Goal: Complete application form: Complete application form

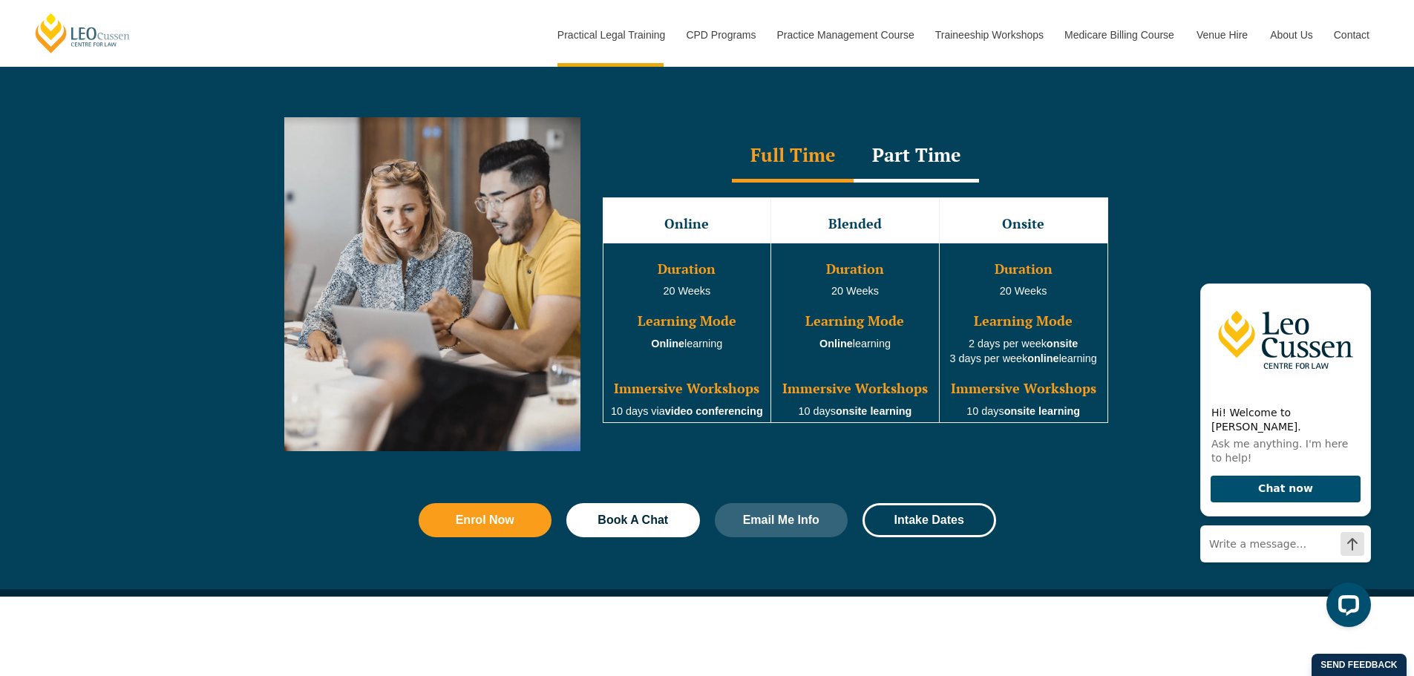
click at [512, 545] on div "Enrol Now Book A Chat Email Me Info Intake Dates" at bounding box center [707, 520] width 592 height 49
click at [505, 520] on span "Enrol Now" at bounding box center [485, 520] width 59 height 12
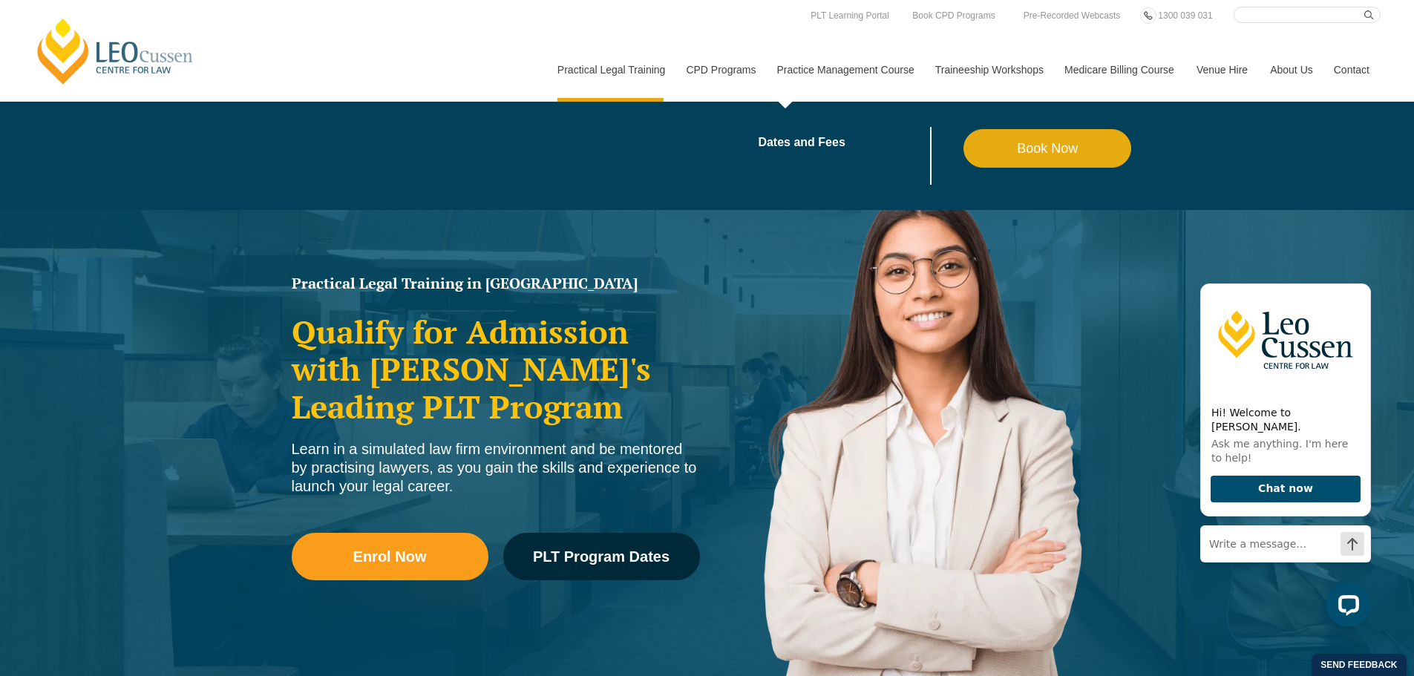
click at [1030, 160] on link "Book Now" at bounding box center [1047, 148] width 168 height 39
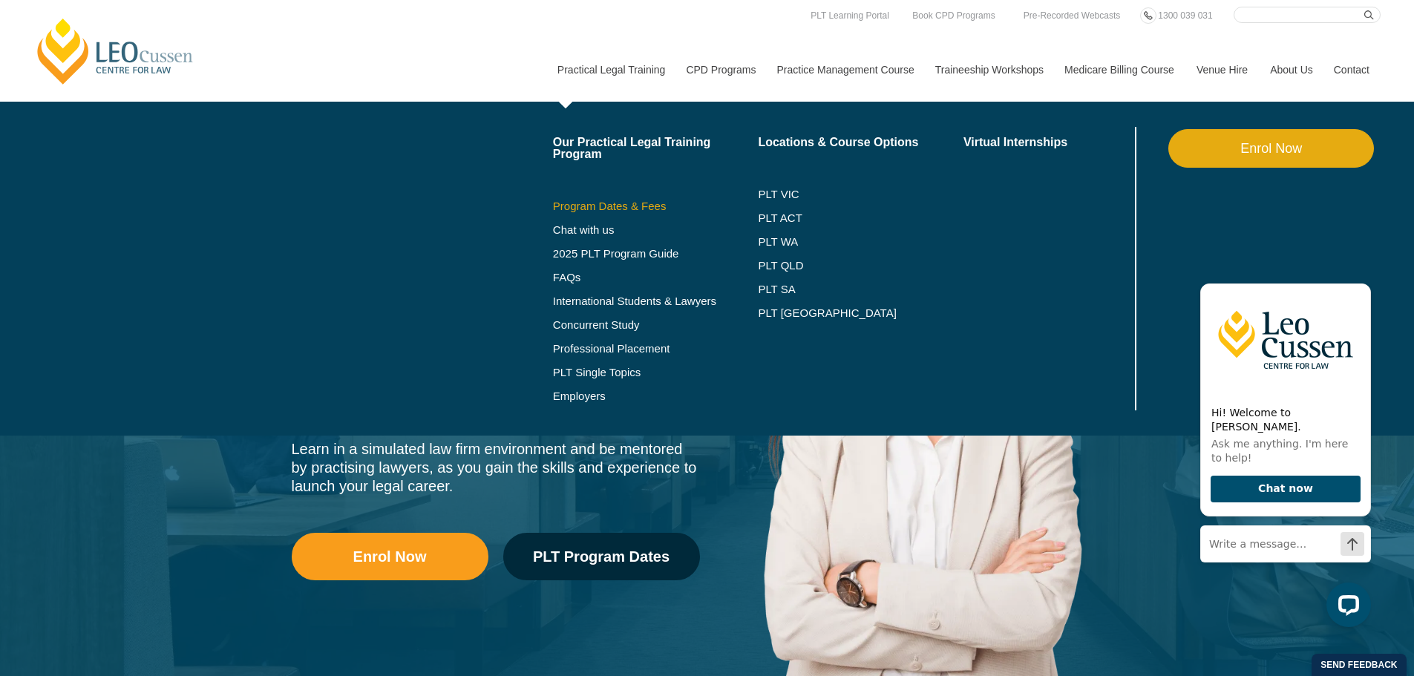
click at [614, 202] on link "Program Dates & Fees" at bounding box center [656, 206] width 206 height 12
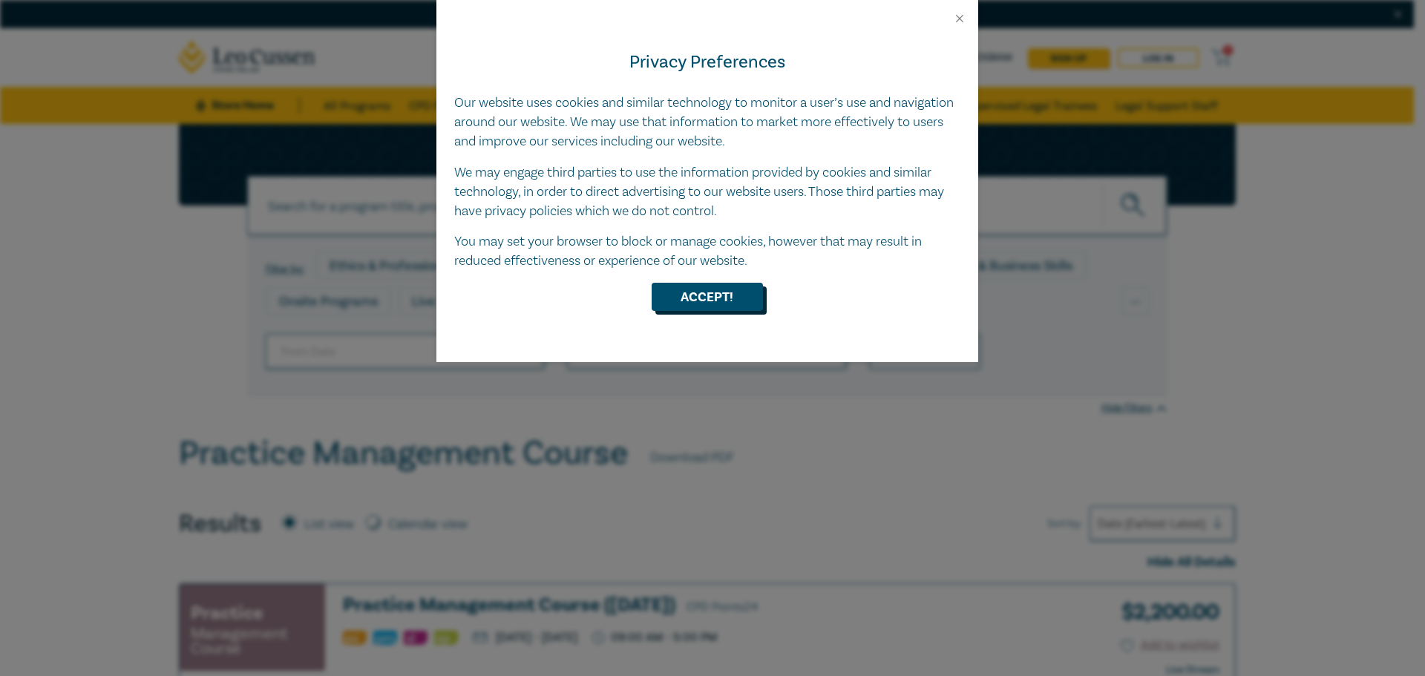
click at [730, 293] on button "Accept!" at bounding box center [707, 297] width 111 height 28
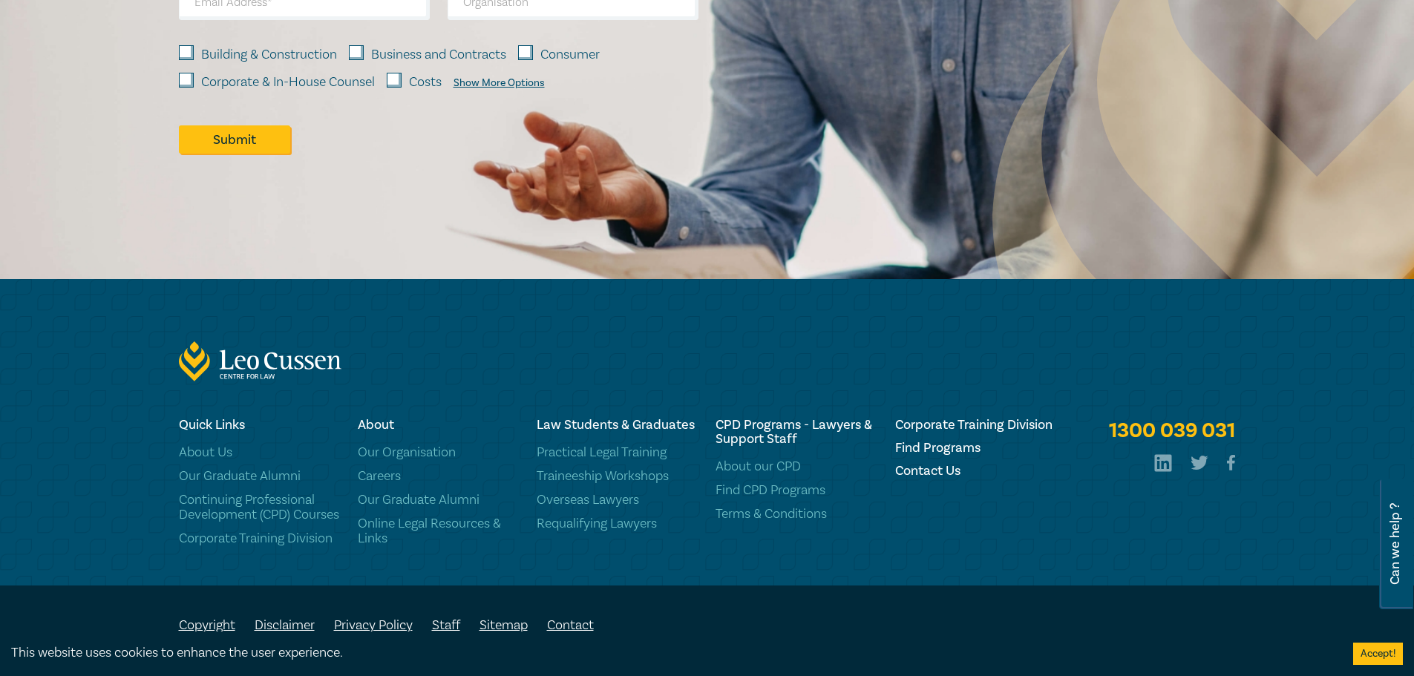
scroll to position [2512, 0]
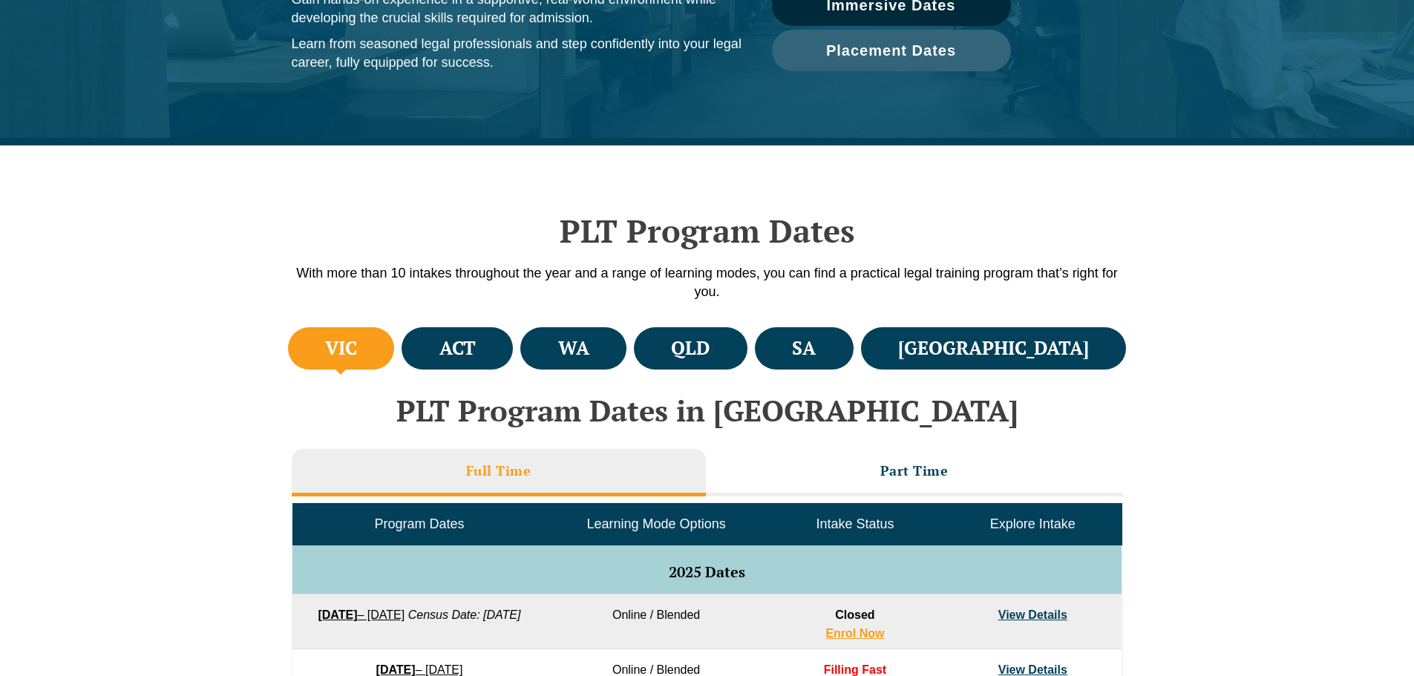
scroll to position [297, 0]
click at [710, 354] on h4 "QLD" at bounding box center [690, 348] width 39 height 24
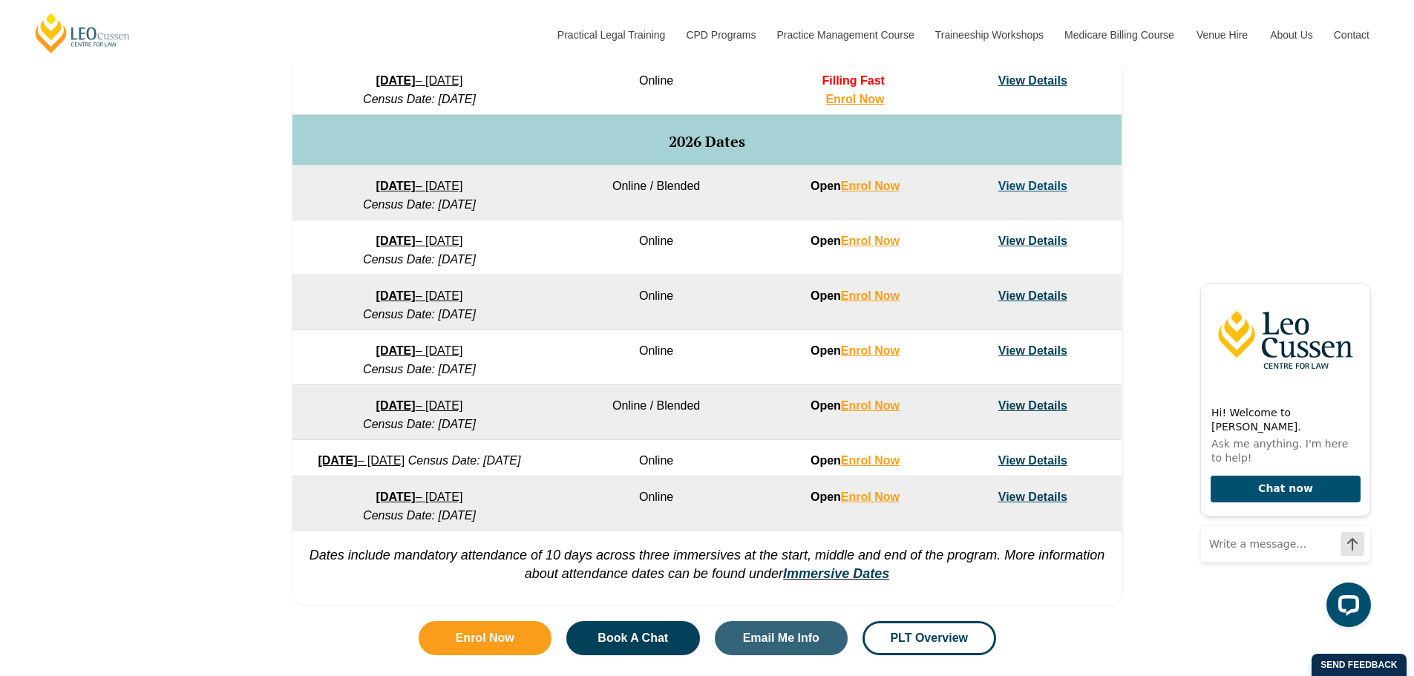
scroll to position [891, 0]
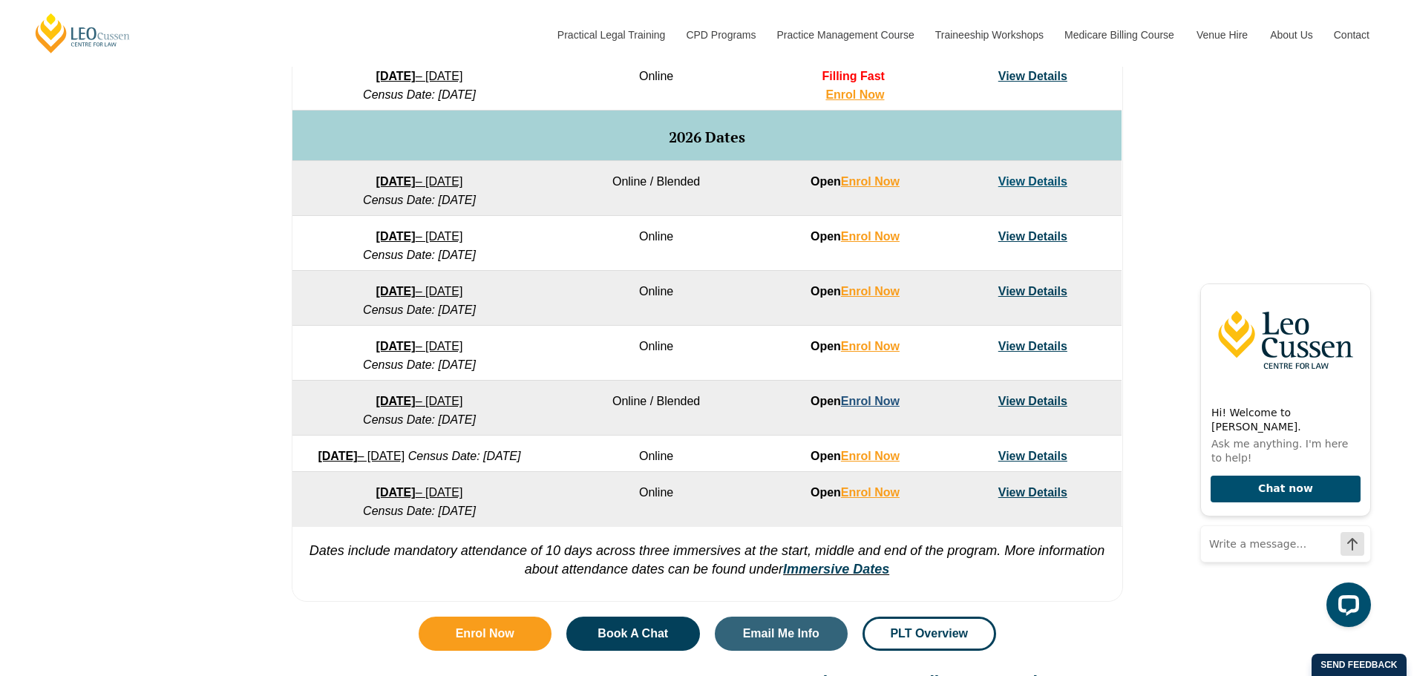
click at [865, 397] on link "Enrol Now" at bounding box center [870, 401] width 59 height 13
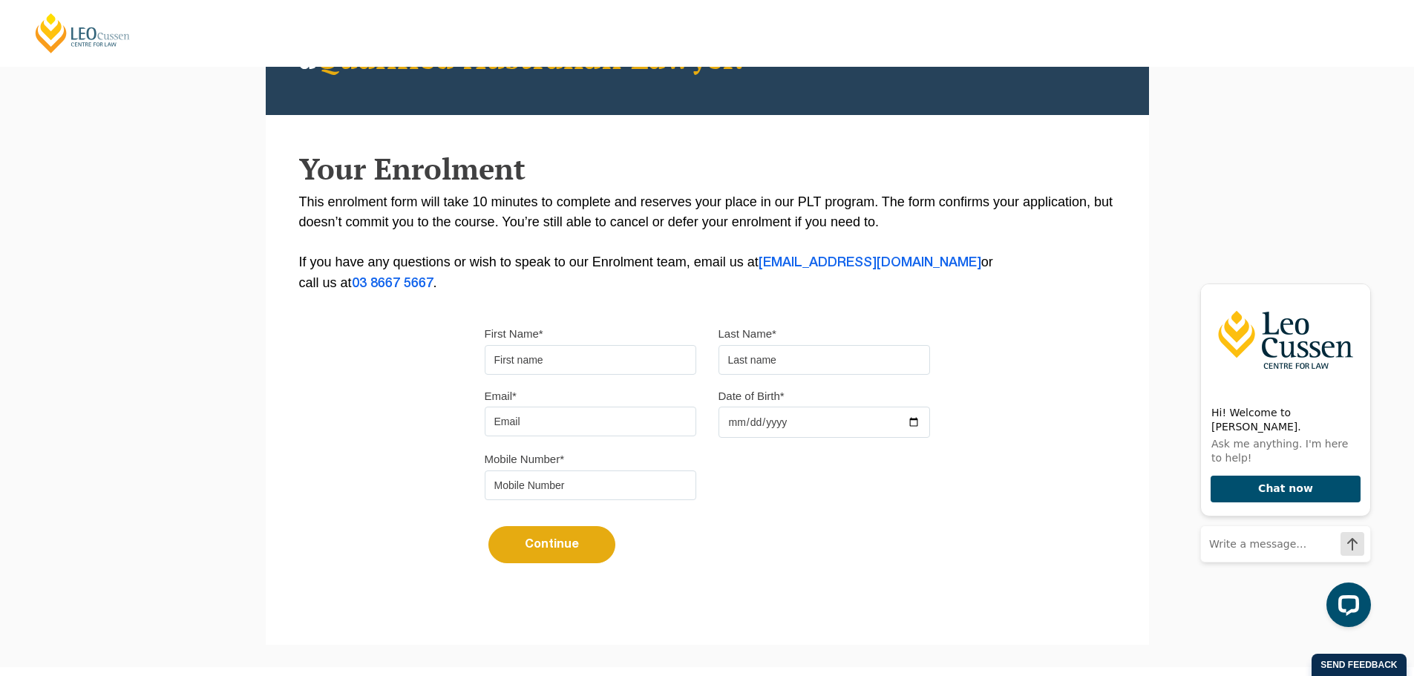
scroll to position [324, 0]
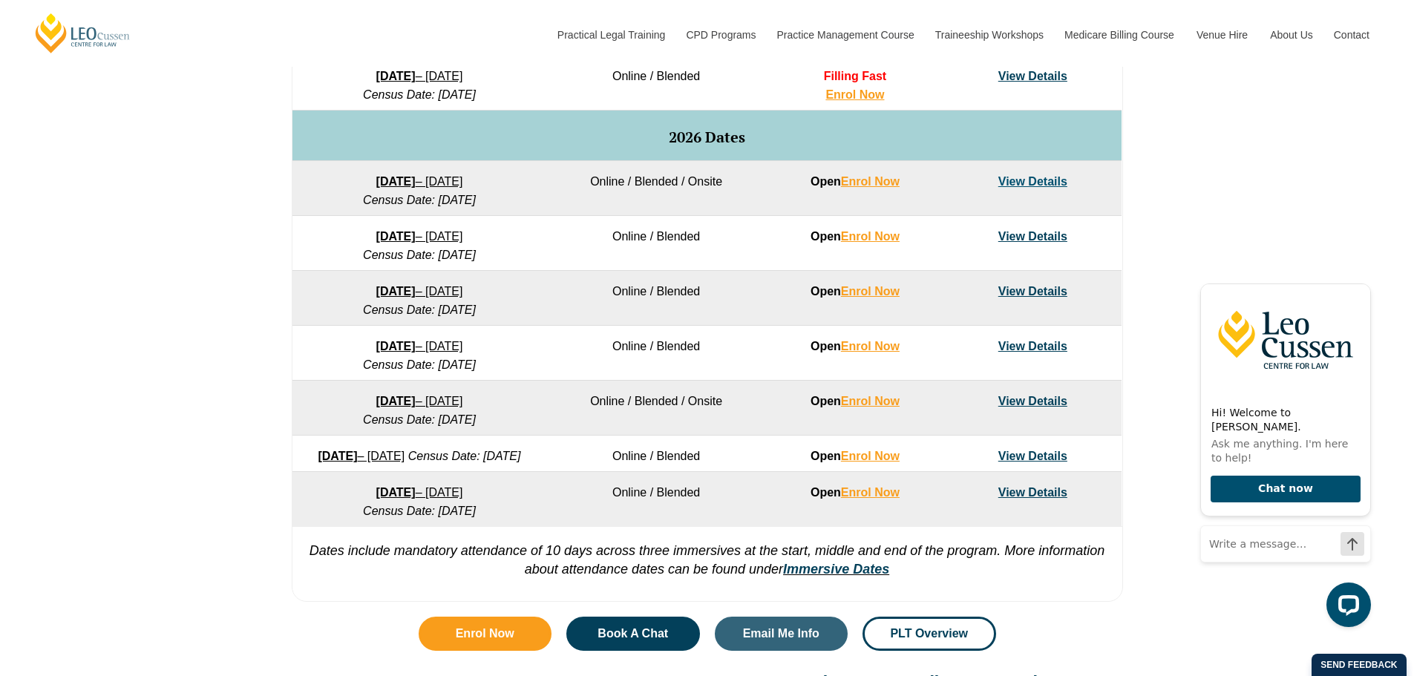
click at [434, 400] on link "3 August 2026 – 18 December 2026" at bounding box center [419, 401] width 87 height 13
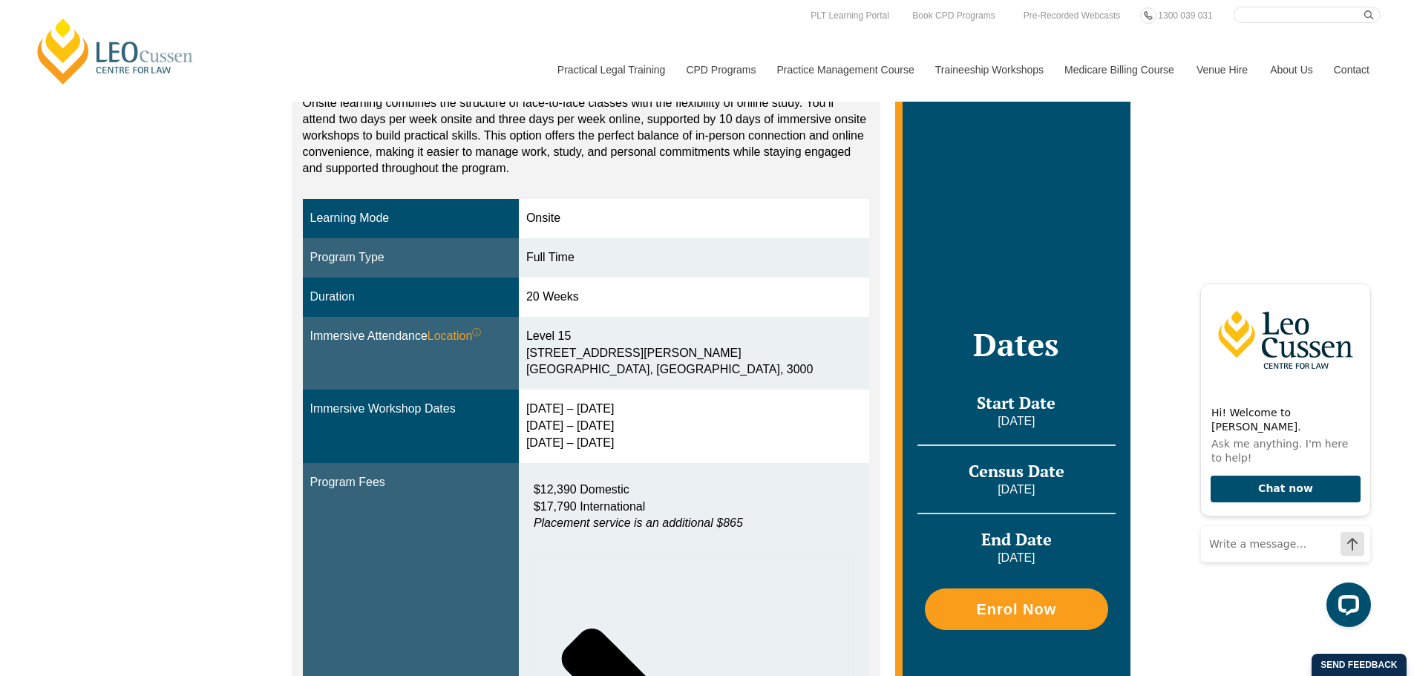
click at [803, 37] on nav "Practical Legal Training Our Practical Legal Training Program Program Dates & F…" at bounding box center [963, 62] width 834 height 79
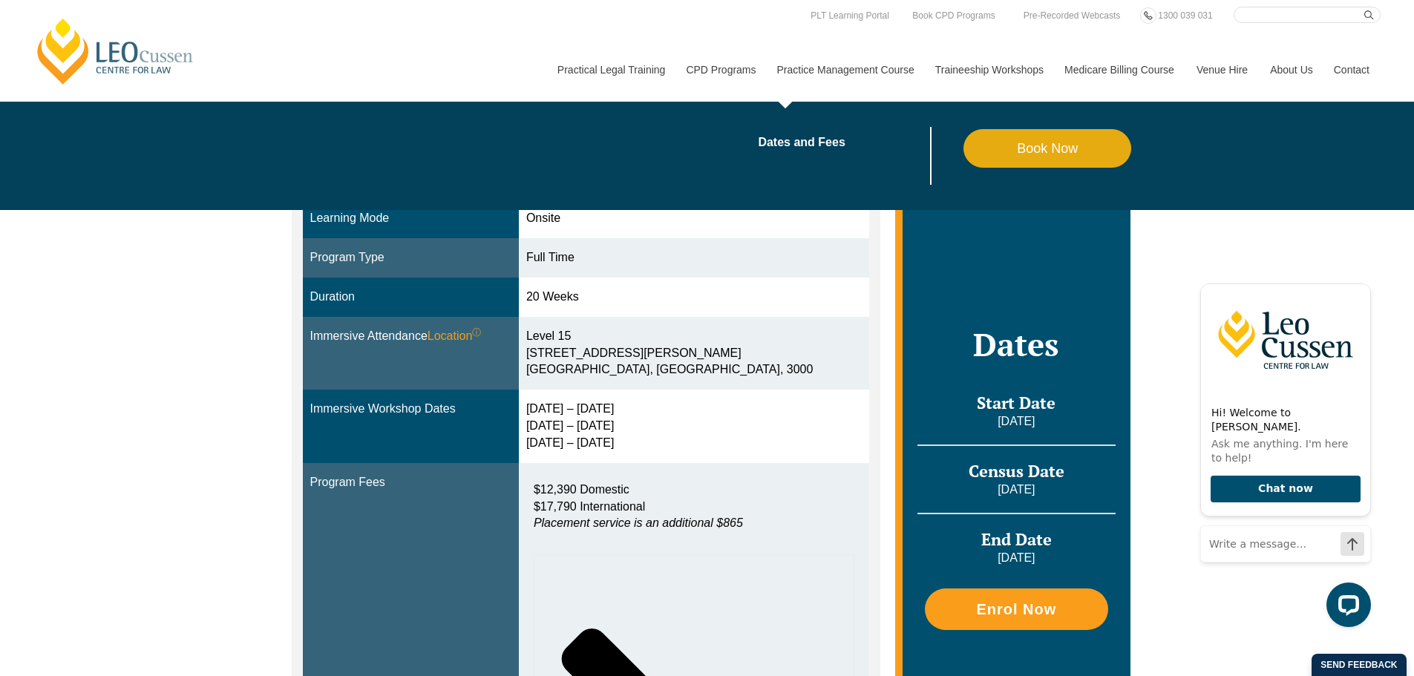
click at [800, 51] on link "Practice Management Course" at bounding box center [845, 70] width 158 height 64
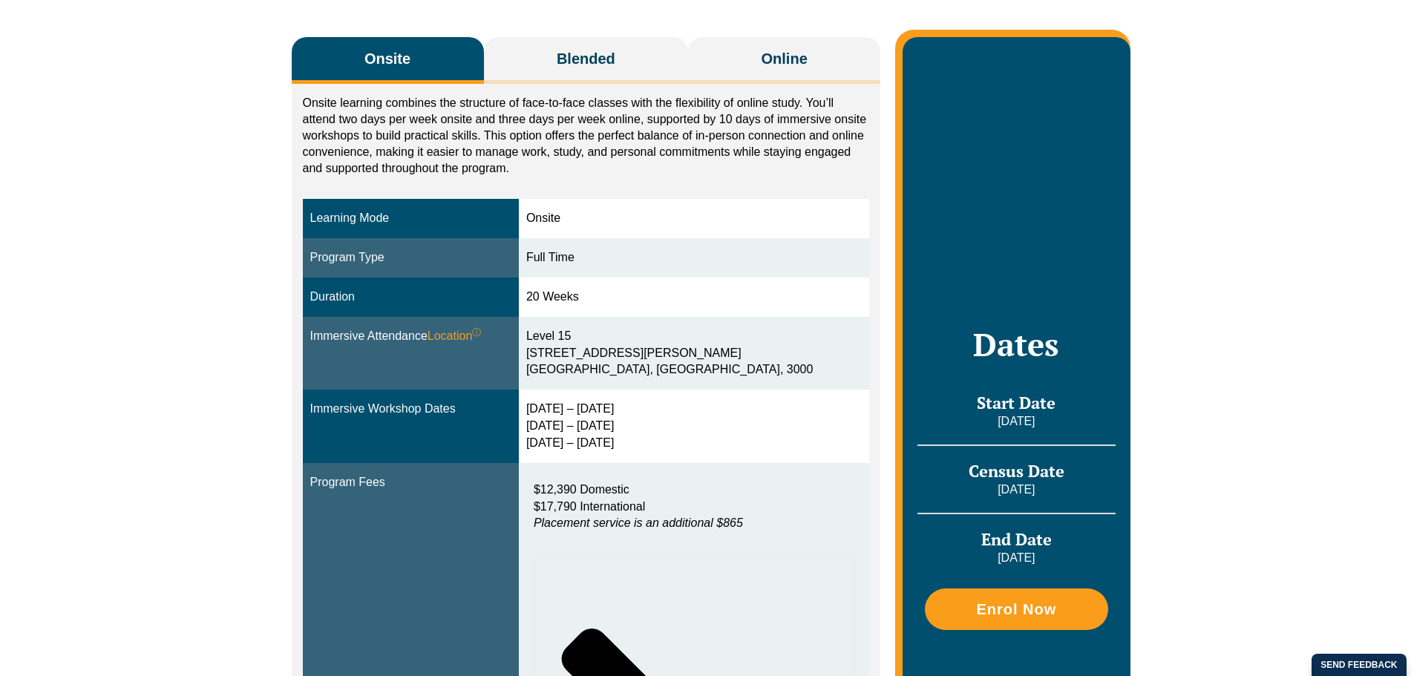
click at [764, 71] on link "CPD Programs" at bounding box center [720, 70] width 91 height 64
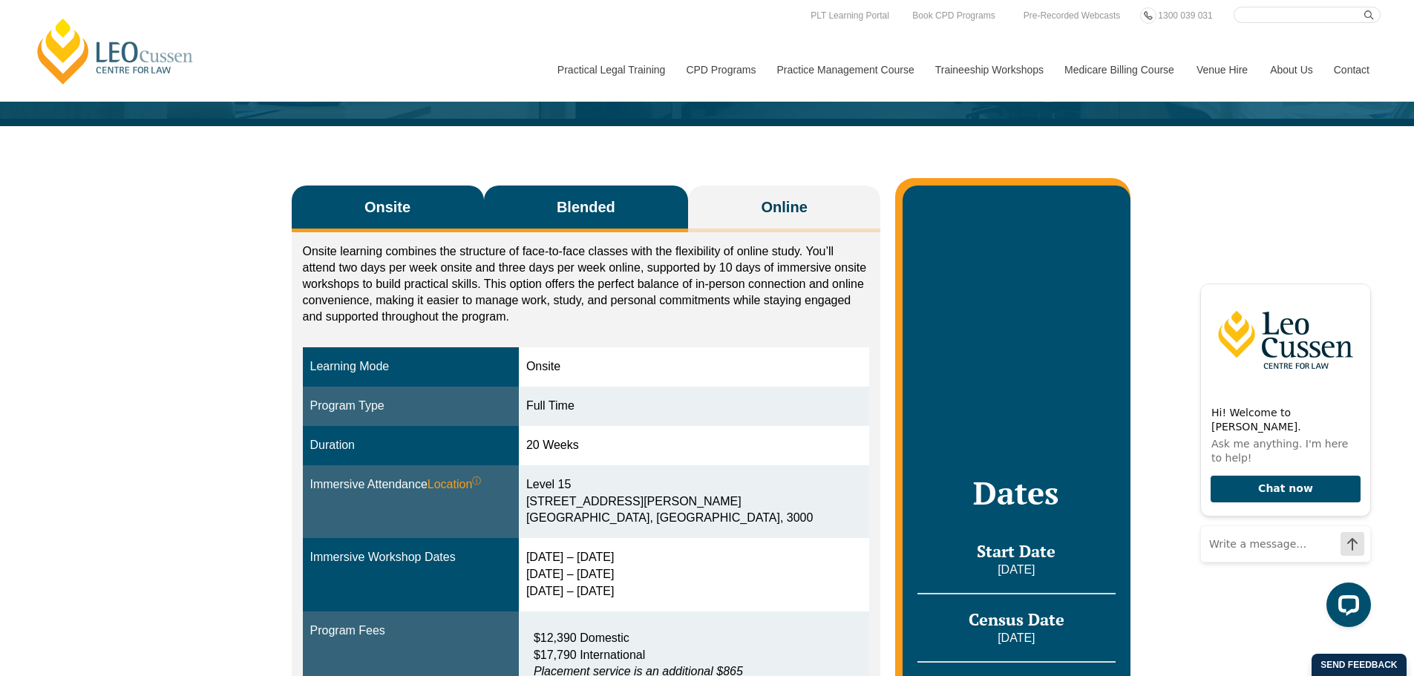
click at [538, 216] on button "Blended" at bounding box center [586, 209] width 205 height 47
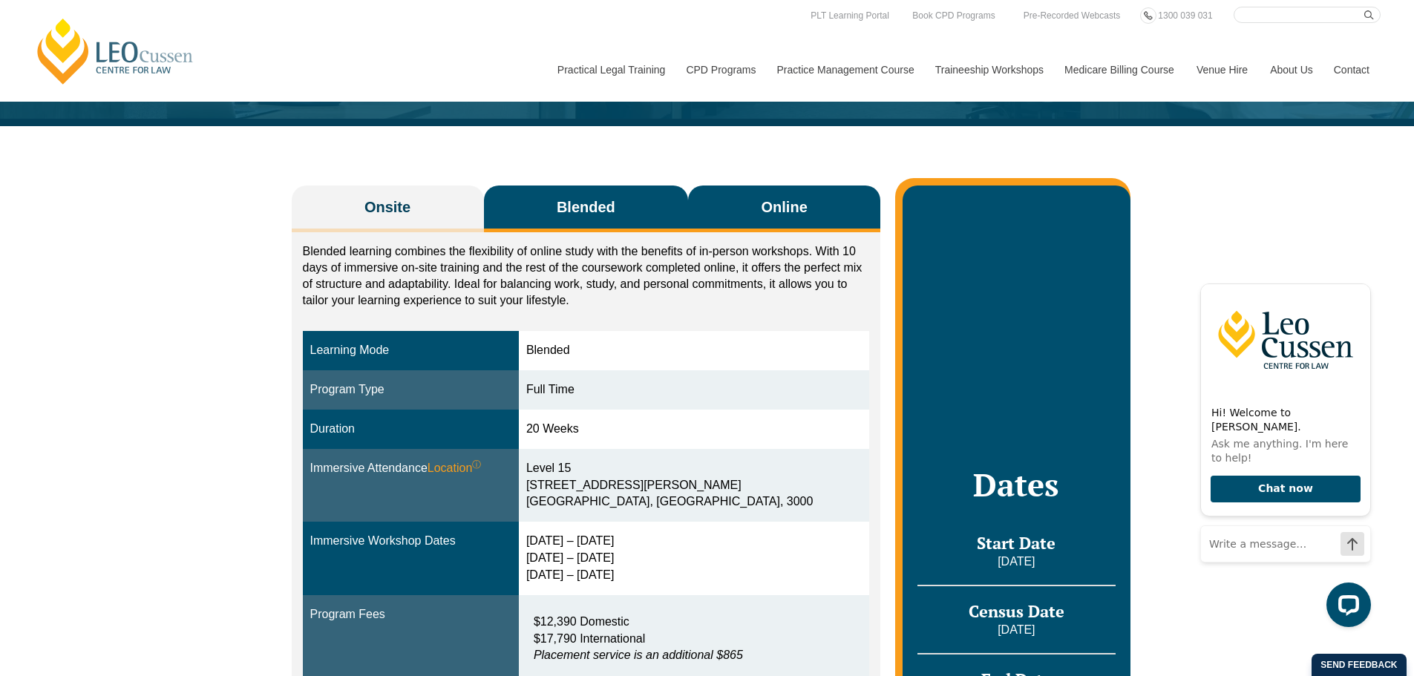
click at [765, 194] on button "Online" at bounding box center [784, 209] width 192 height 47
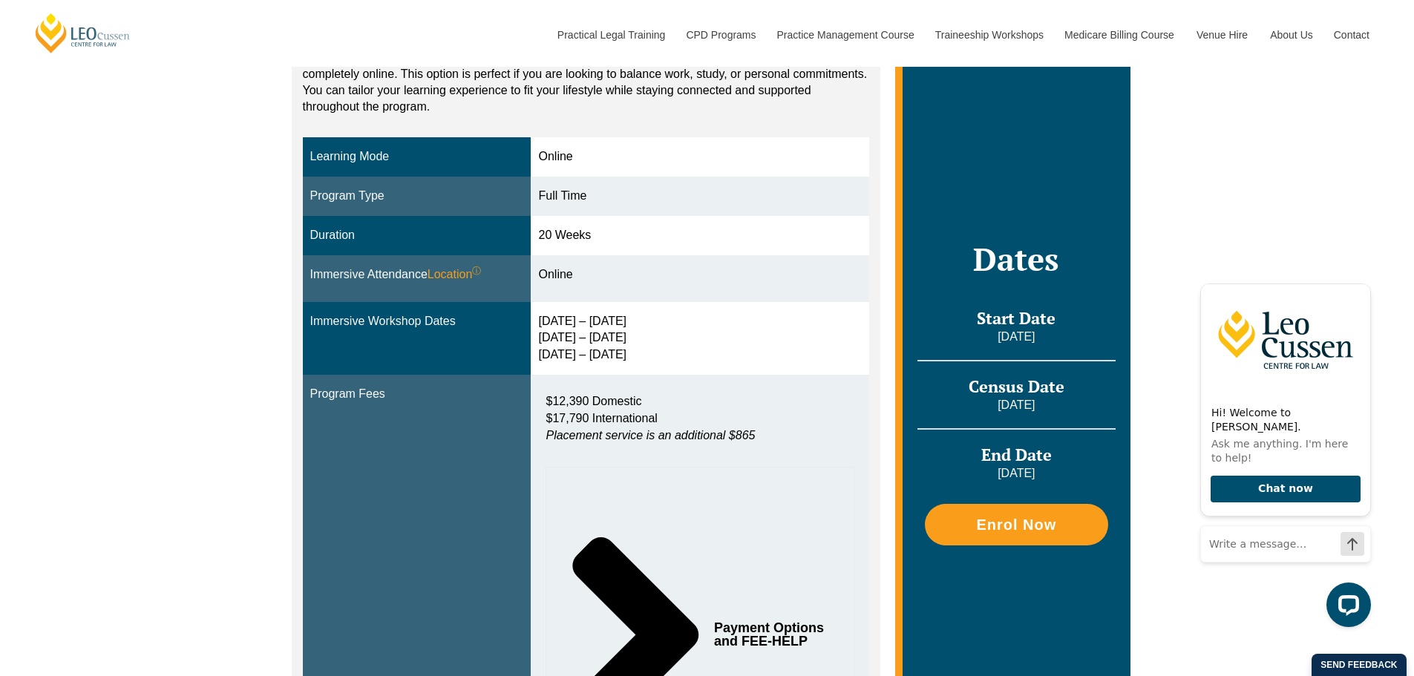
scroll to position [223, 0]
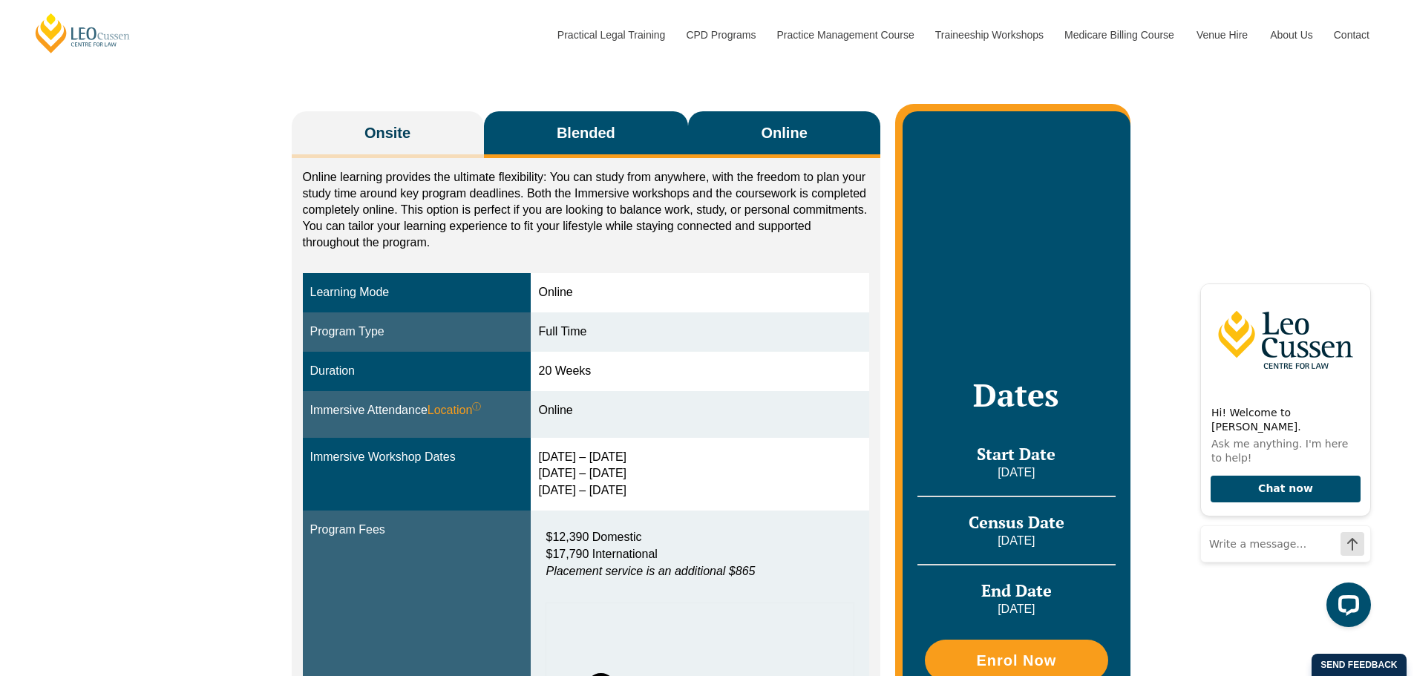
click at [571, 140] on span "Blended" at bounding box center [586, 132] width 59 height 21
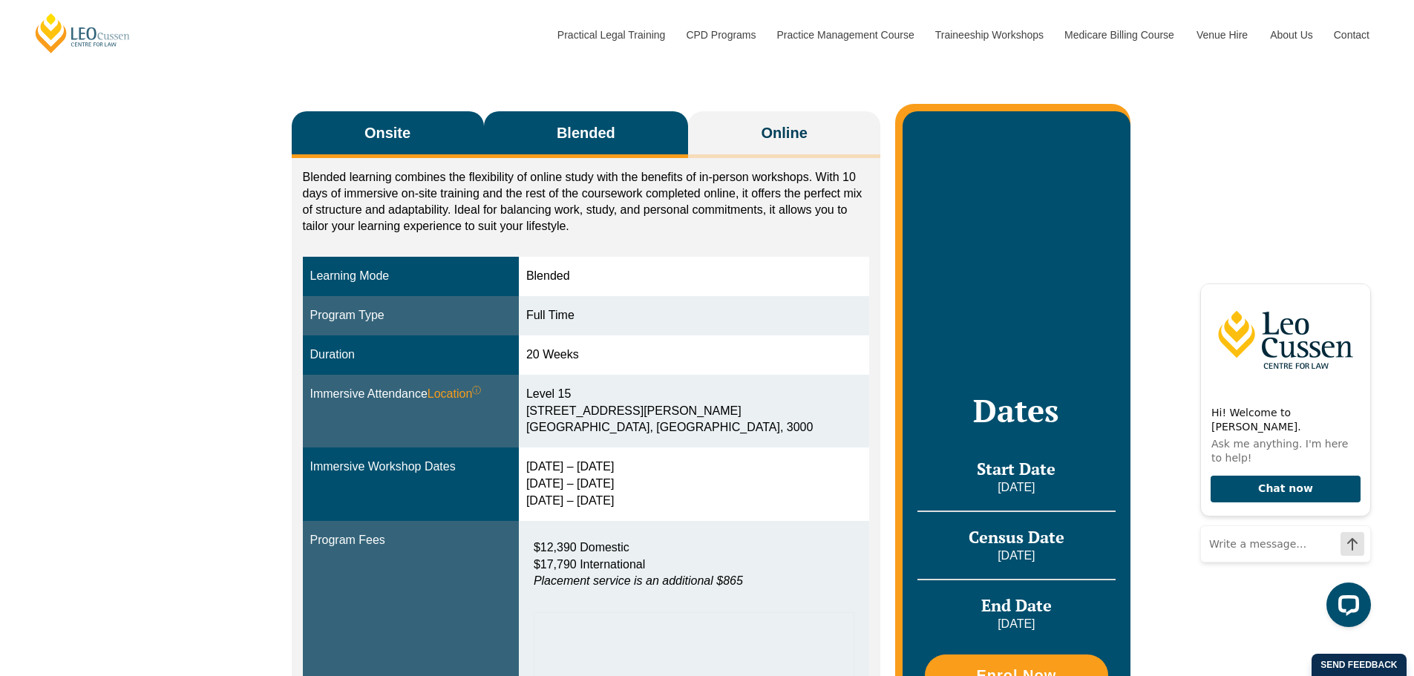
click at [419, 140] on button "Onsite" at bounding box center [388, 134] width 192 height 47
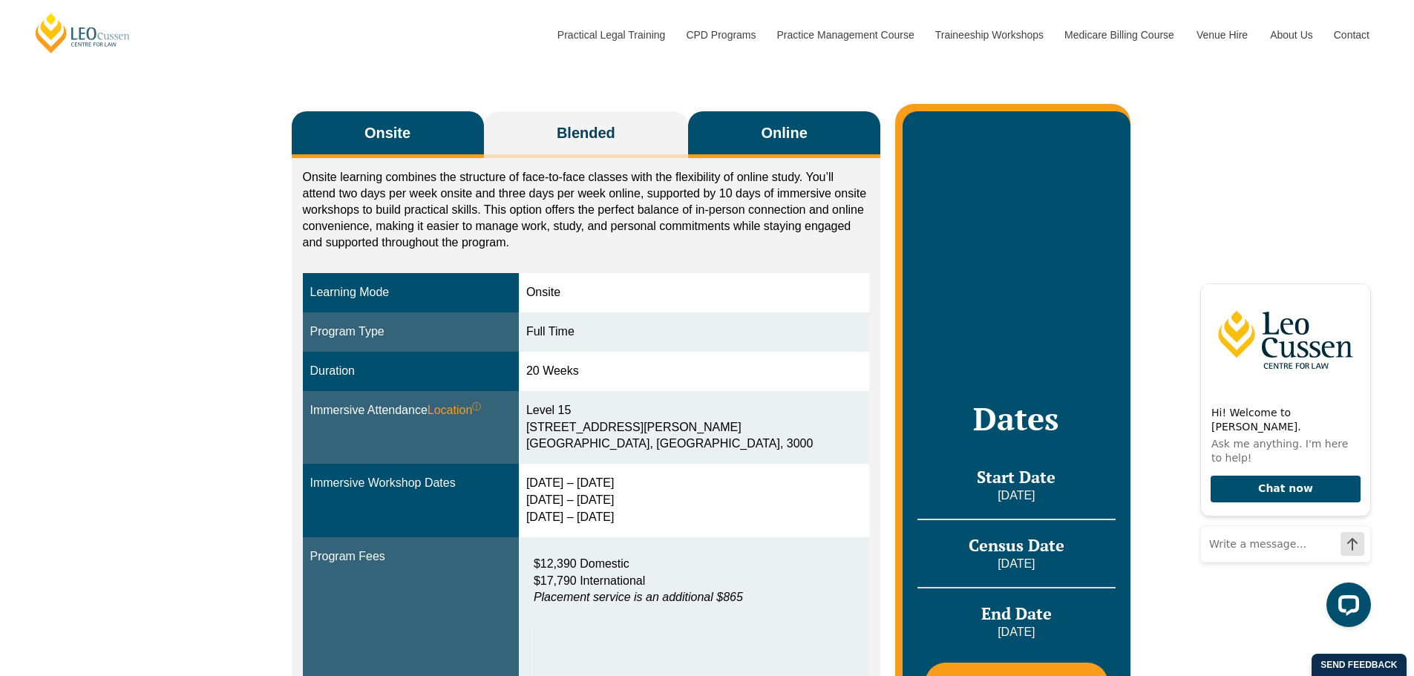
click at [770, 142] on span "Online" at bounding box center [784, 132] width 46 height 21
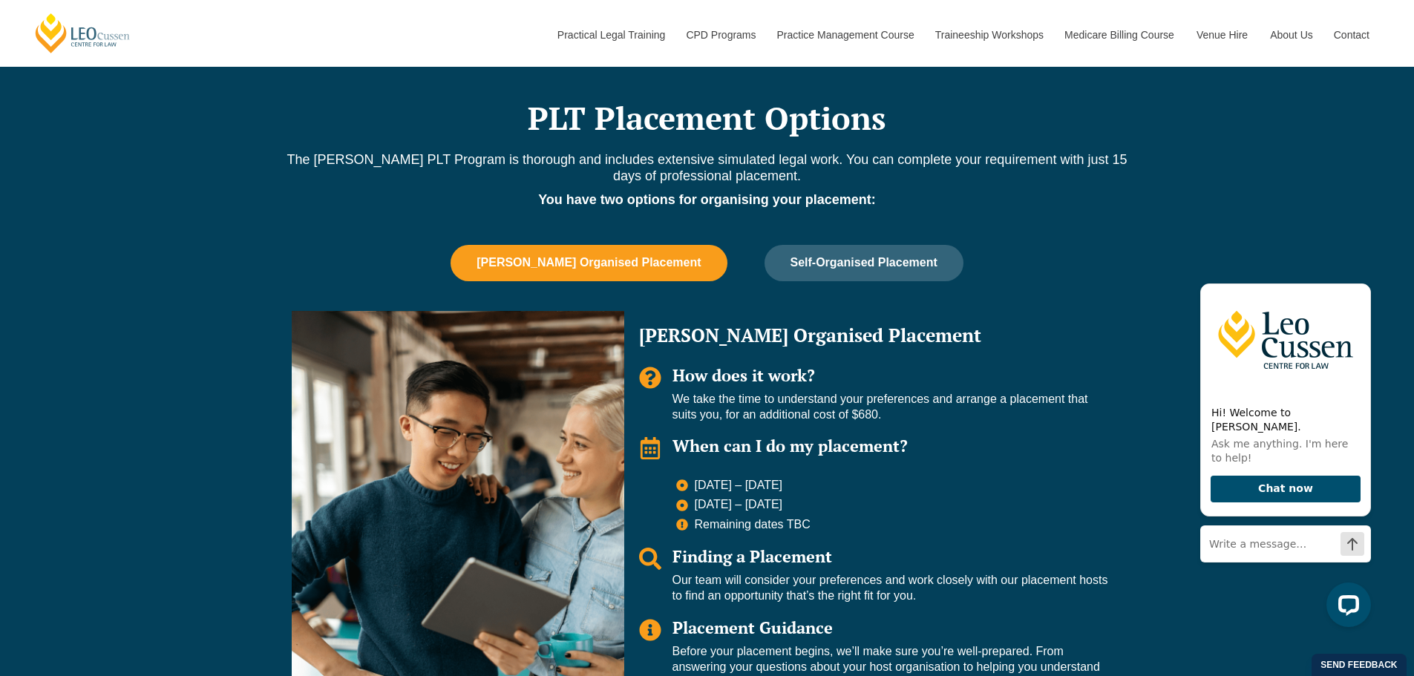
scroll to position [1188, 0]
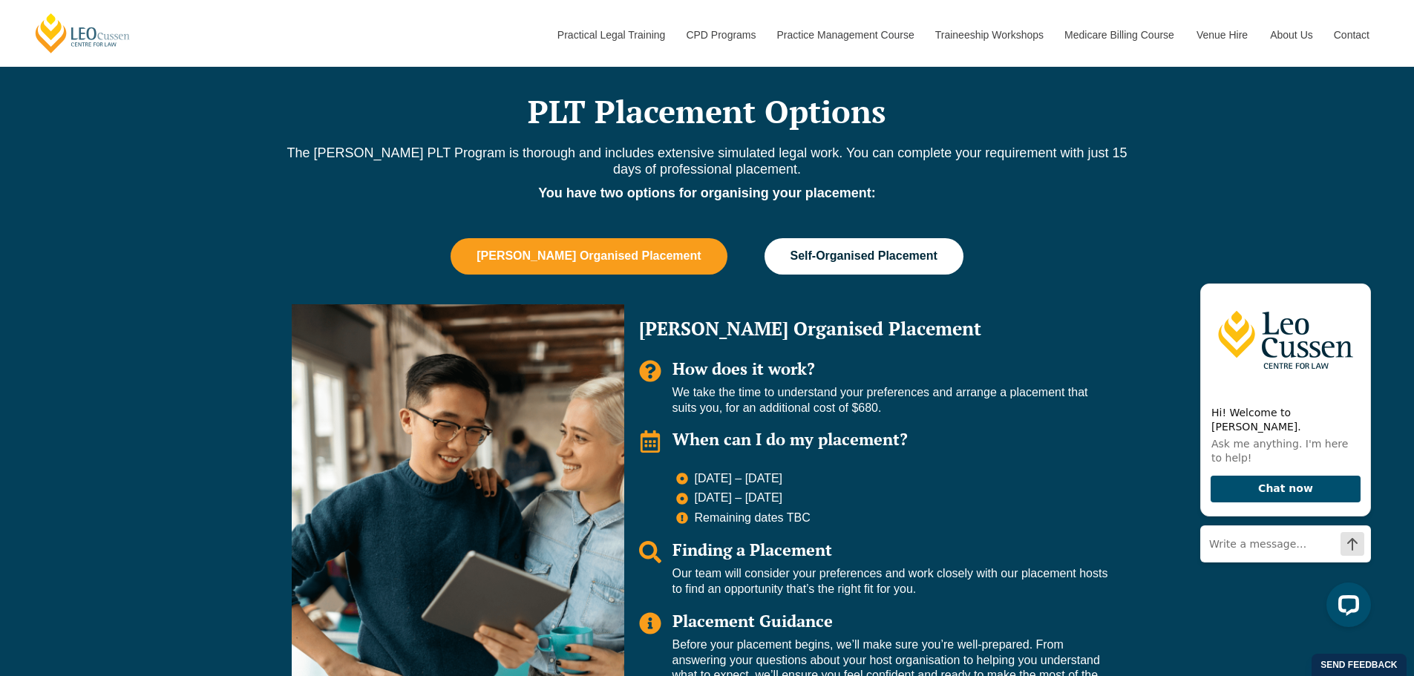
click at [812, 258] on button "Self-Organised Placement" at bounding box center [863, 256] width 199 height 36
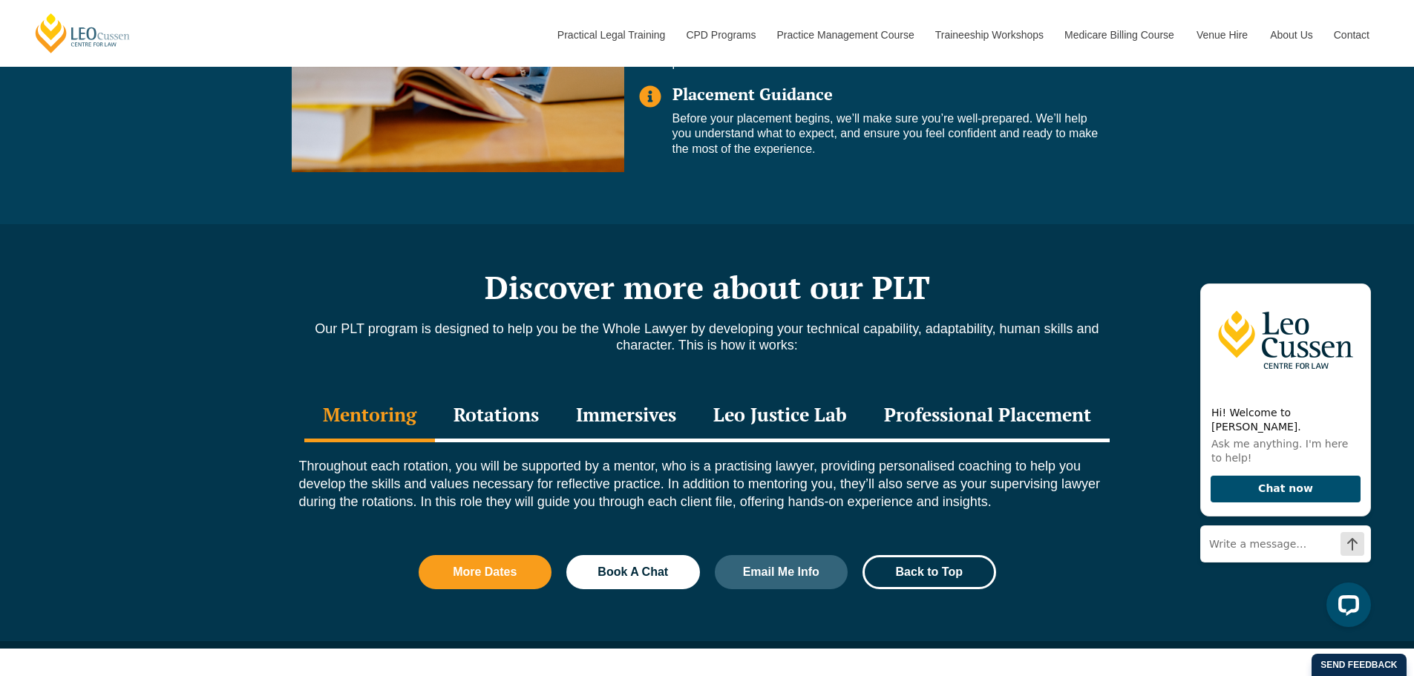
scroll to position [1707, 0]
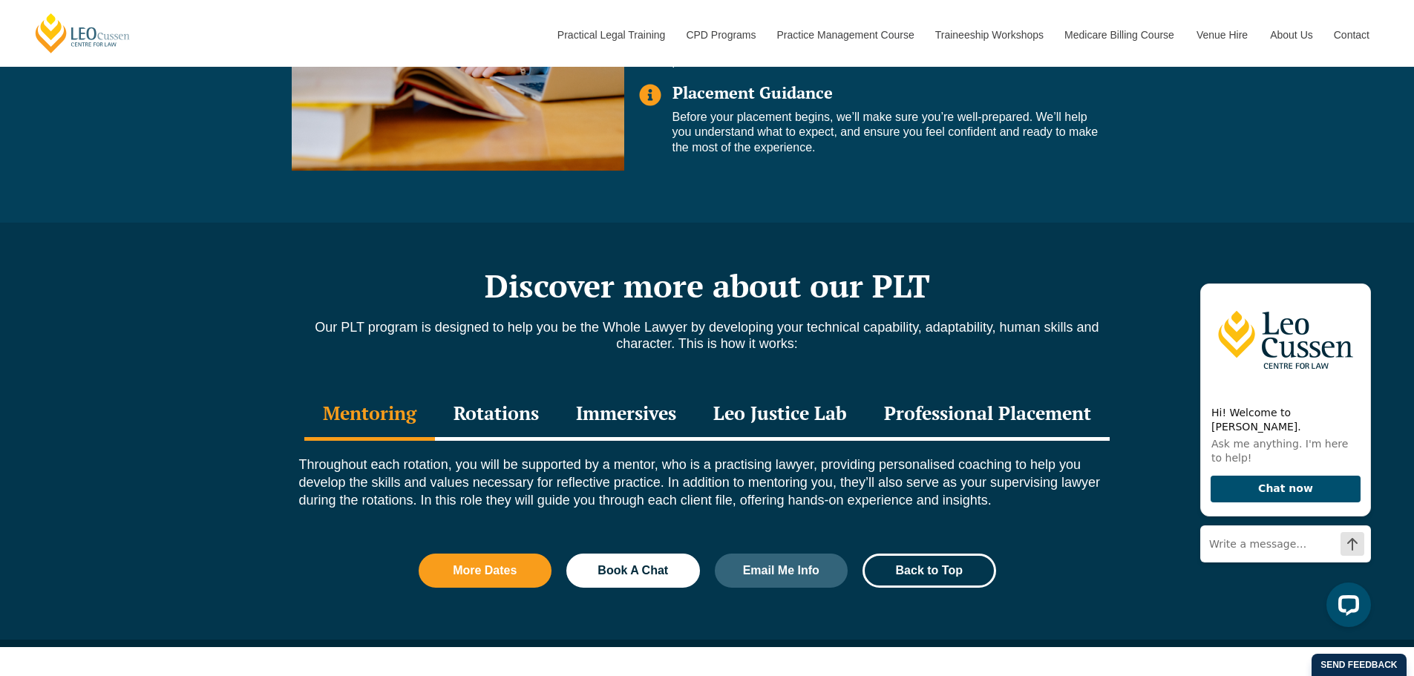
click at [950, 411] on div "Professional Placement" at bounding box center [987, 415] width 244 height 52
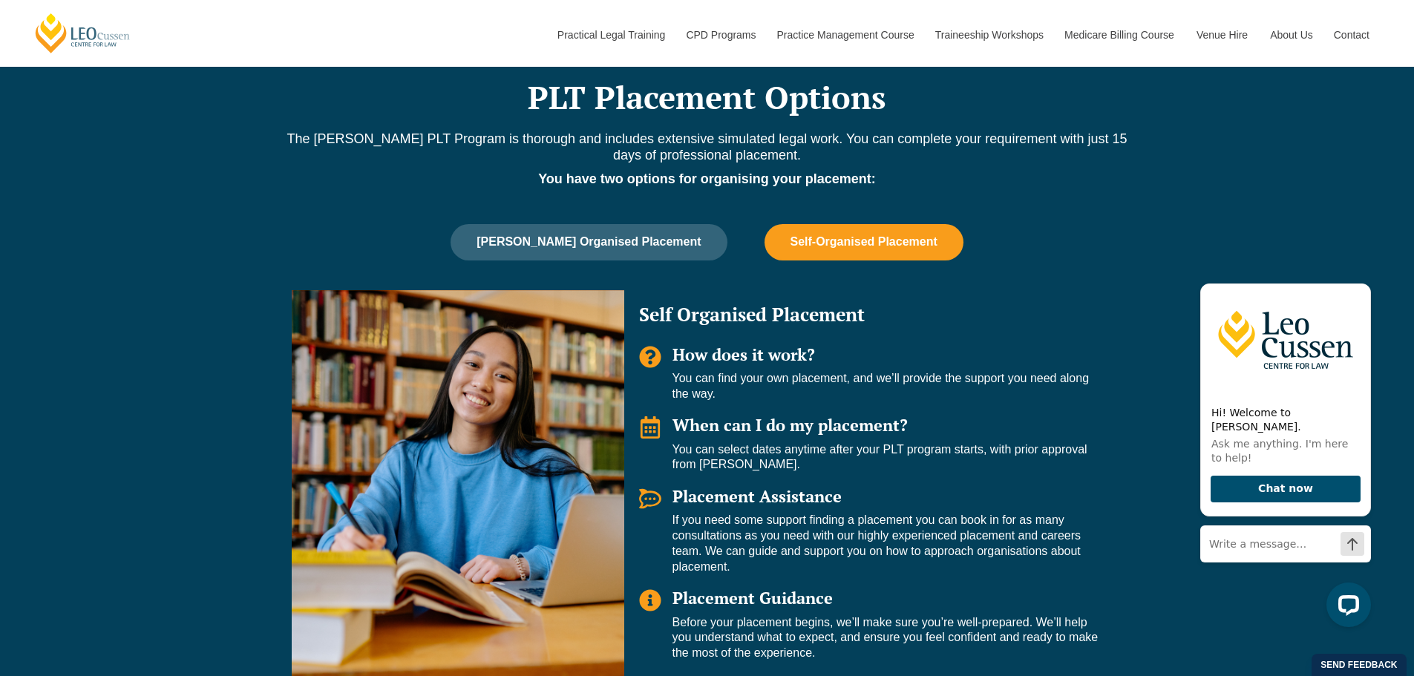
scroll to position [1188, 0]
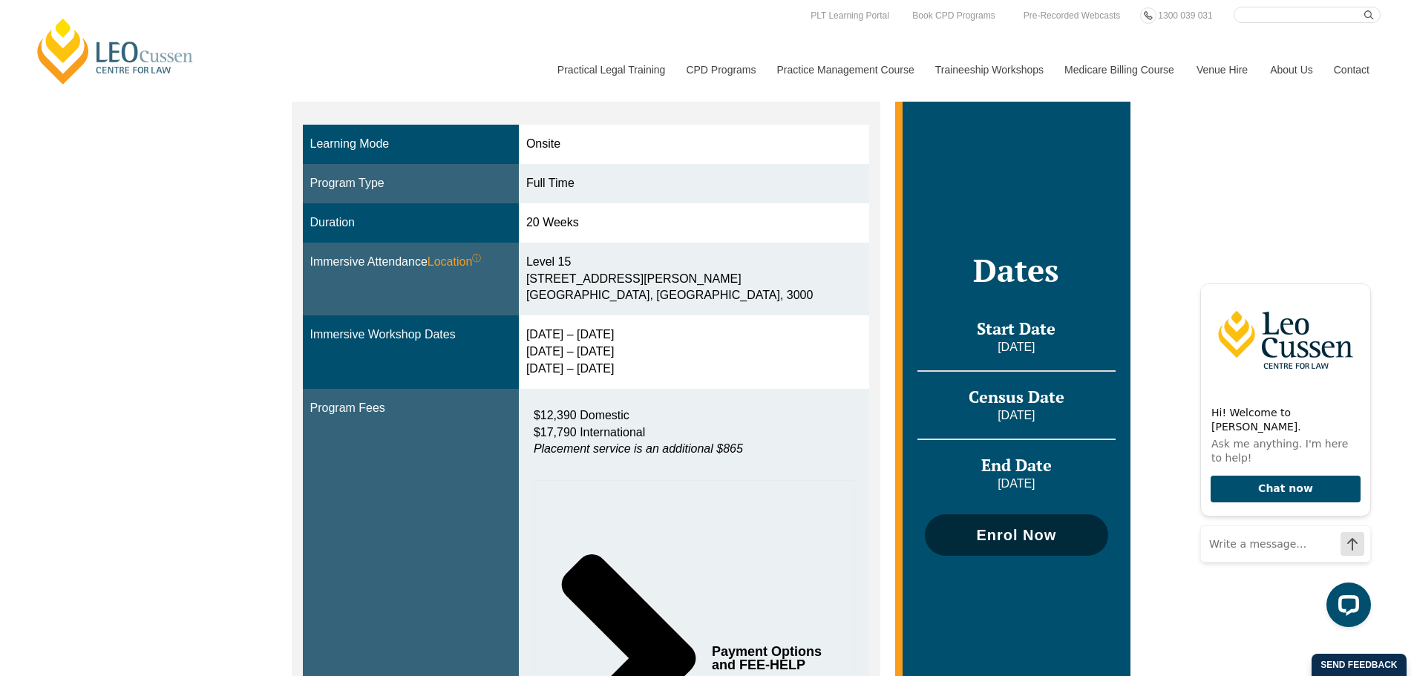
click at [1070, 528] on span "Enrol Now" at bounding box center [1016, 535] width 168 height 15
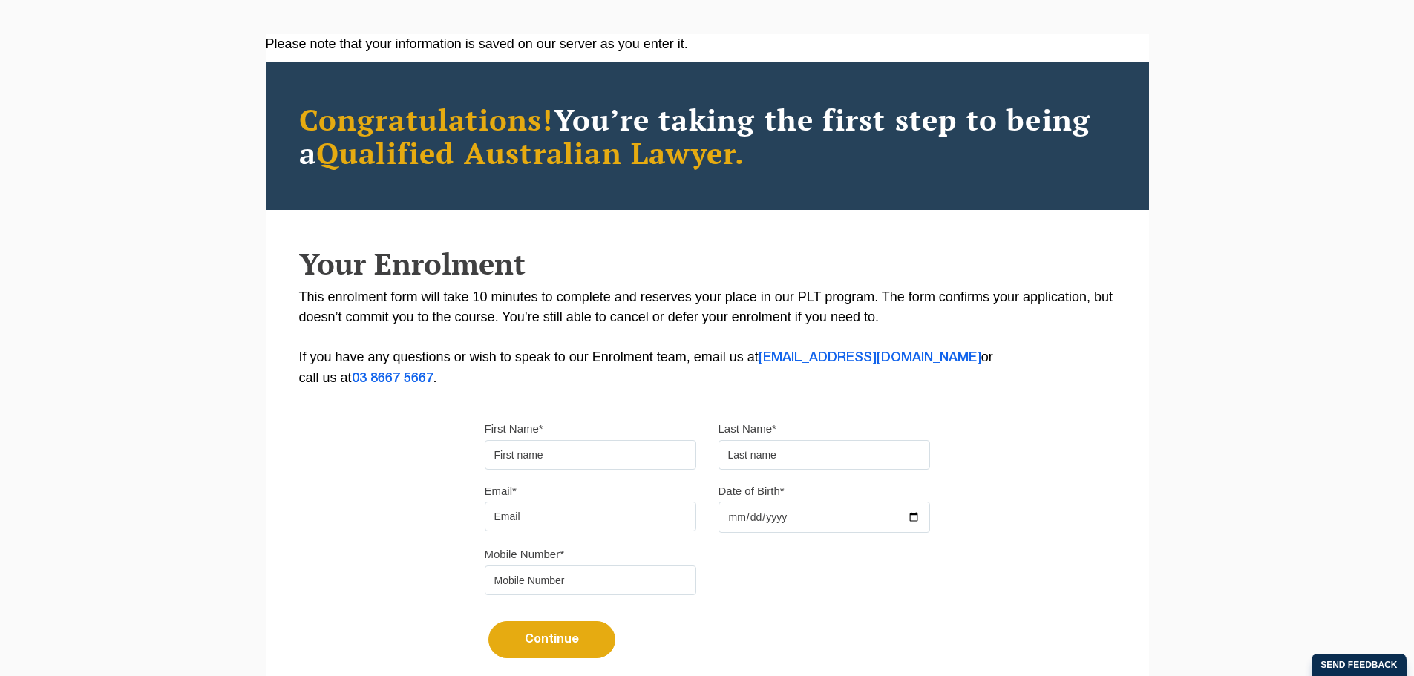
scroll to position [148, 0]
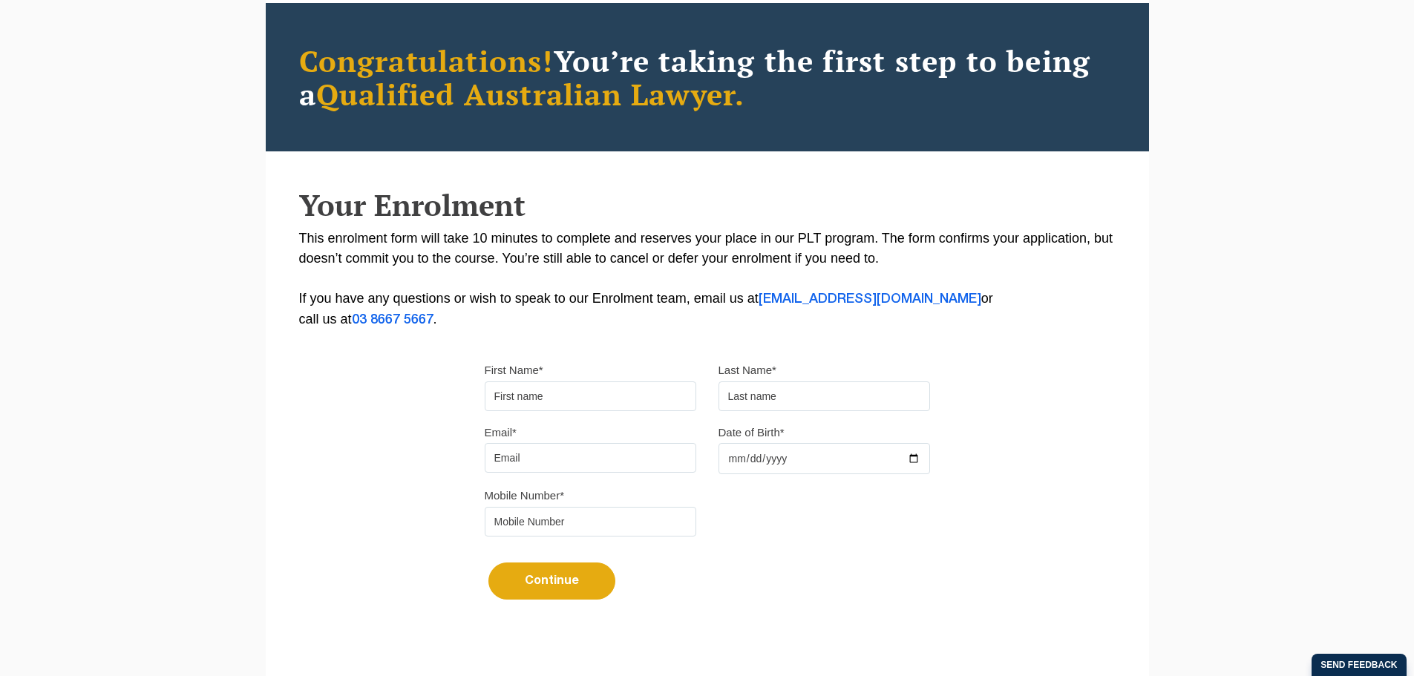
click at [558, 392] on input "First Name*" at bounding box center [591, 396] width 212 height 30
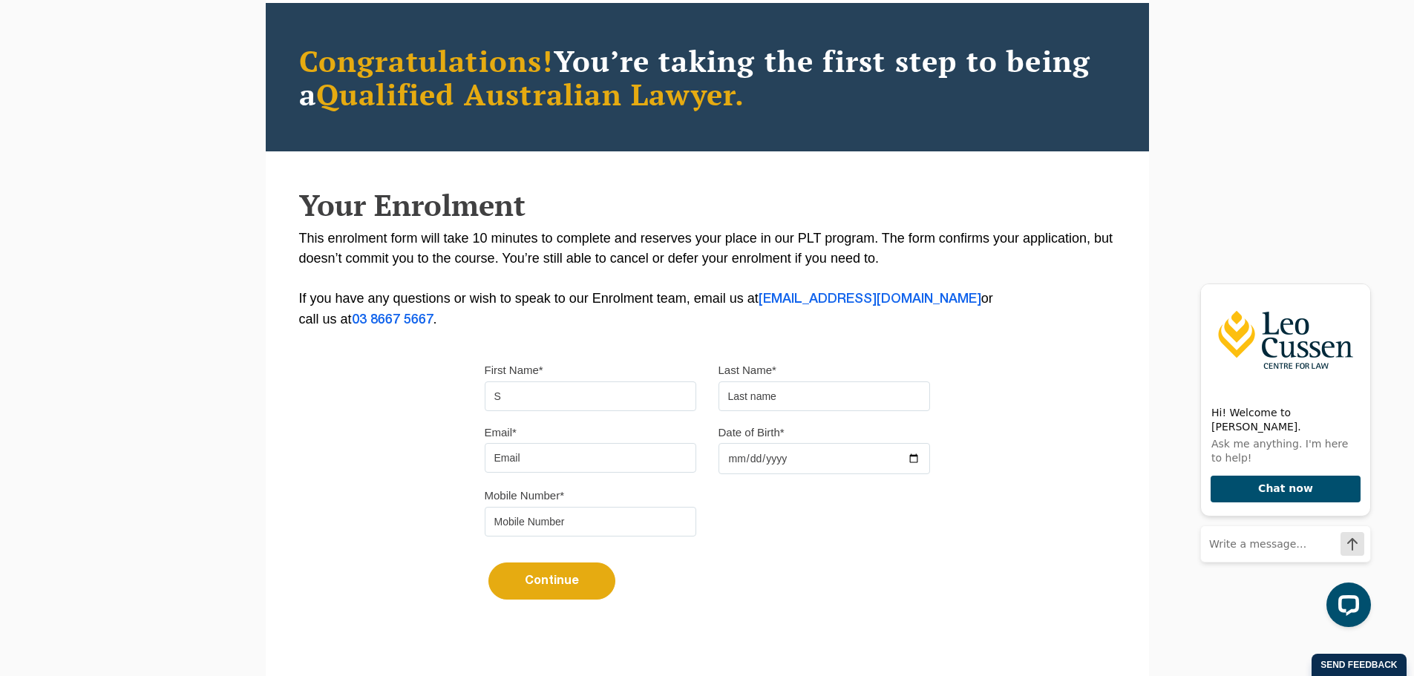
scroll to position [0, 0]
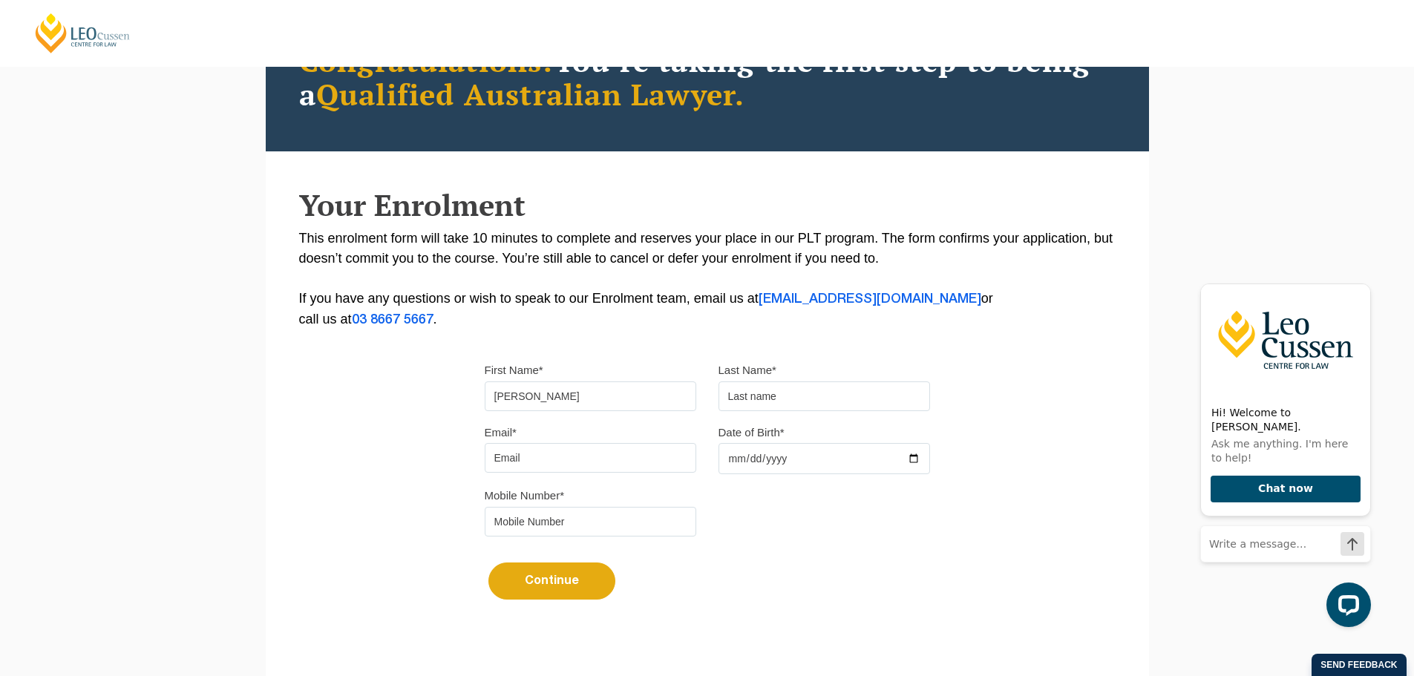
type input "Samrat"
type input "F"
type input "Goswami"
type input "samgo88@gmail.com"
click at [759, 445] on input "Date of Birth*" at bounding box center [824, 458] width 212 height 31
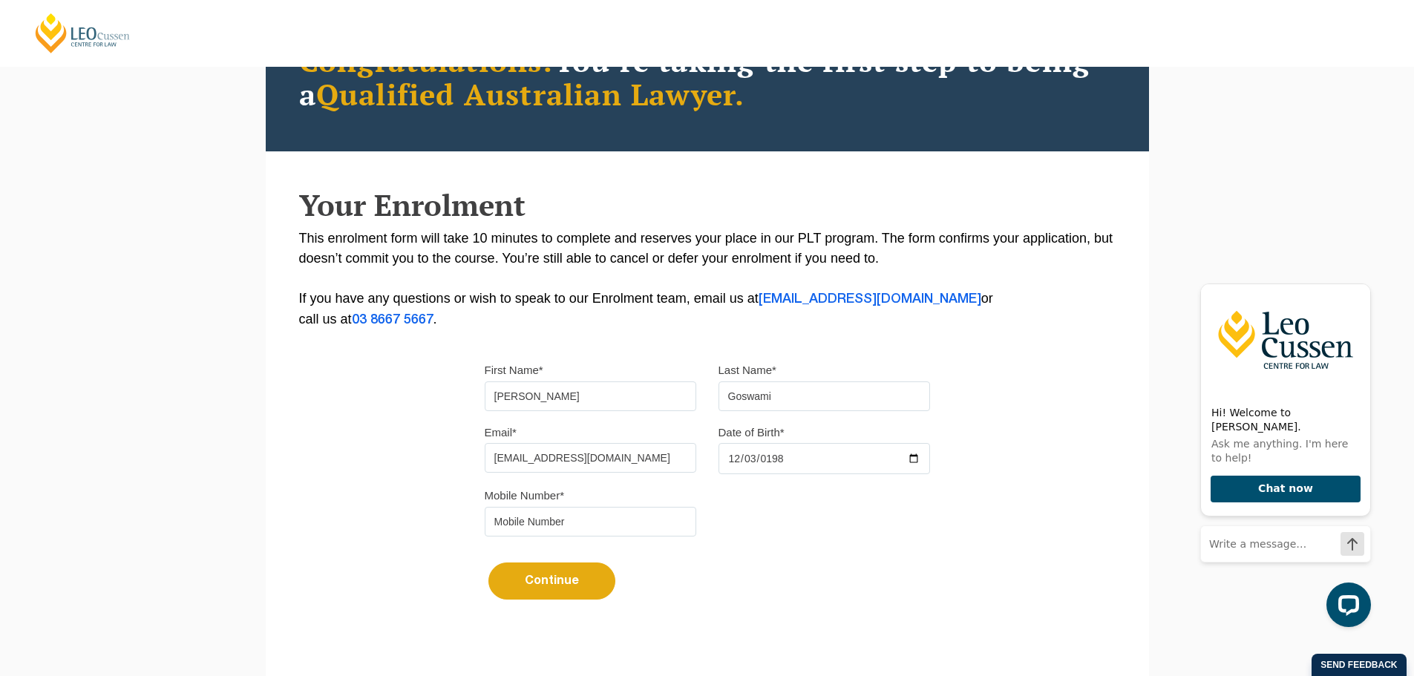
type input "1984-12-03"
click at [537, 525] on input "tel" at bounding box center [591, 522] width 212 height 30
click at [544, 523] on input "04248707+1" at bounding box center [591, 522] width 212 height 30
type input "0424870761"
click at [568, 584] on button "Continue" at bounding box center [551, 581] width 127 height 37
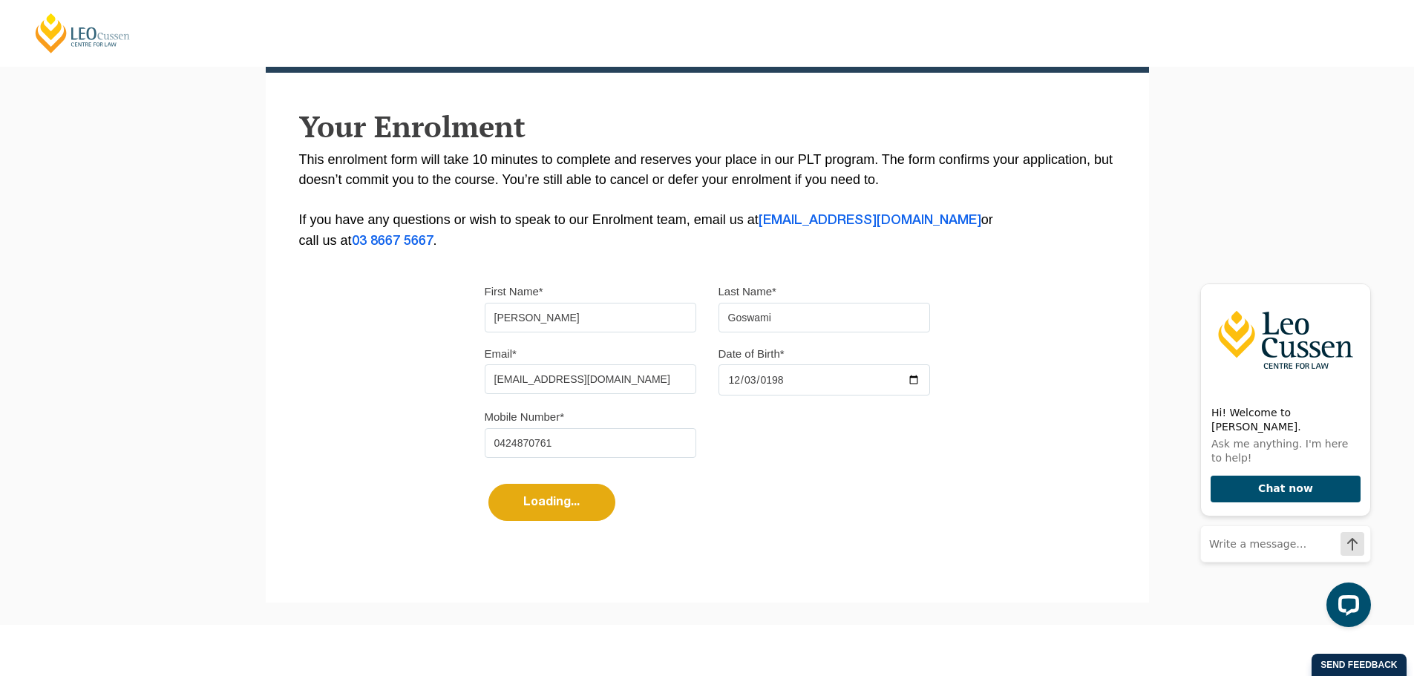
select select
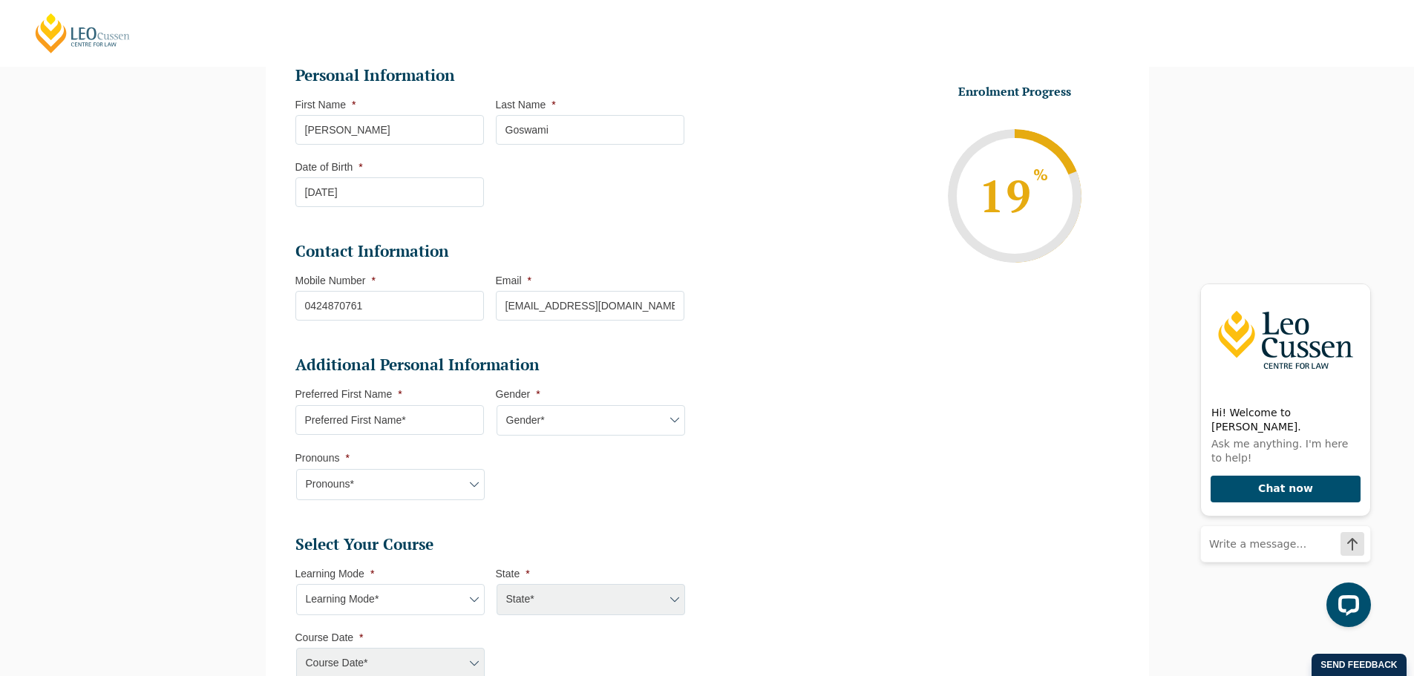
scroll to position [425, 0]
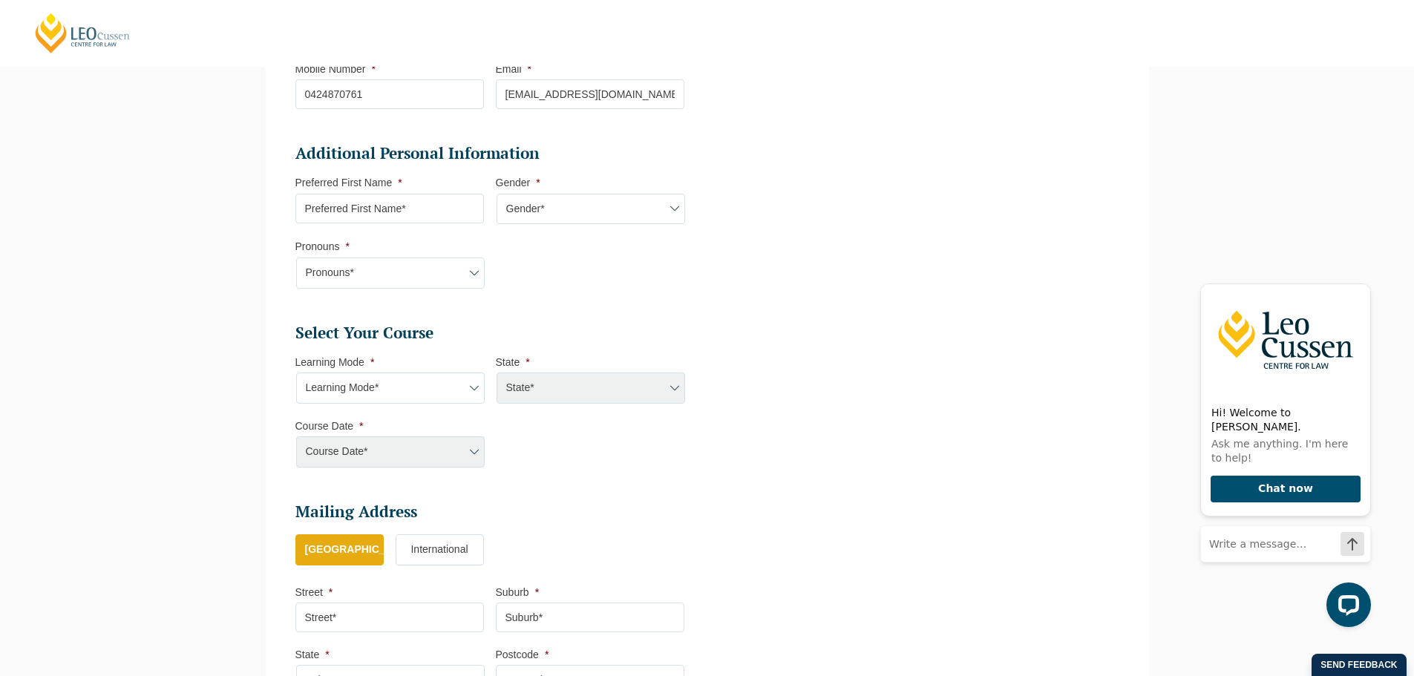
click at [438, 206] on input "Preferred First Name *" at bounding box center [389, 209] width 189 height 30
type input "Sam"
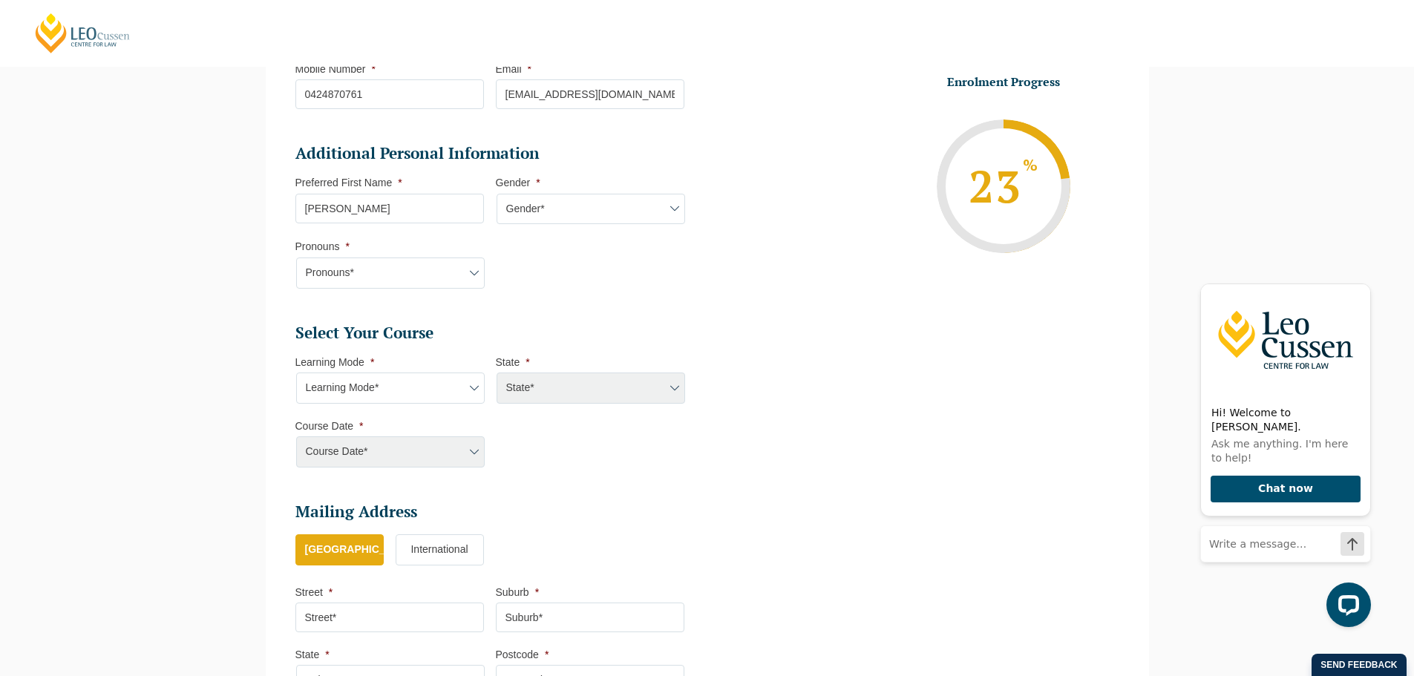
click at [564, 212] on select "Gender* Male Female Nonbinary Intersex Prefer not to disclose Other" at bounding box center [591, 209] width 189 height 31
select select "Male"
click at [497, 194] on select "Gender* Male Female Nonbinary Intersex Prefer not to disclose Other" at bounding box center [591, 209] width 189 height 31
click at [330, 280] on select "Pronouns* She/Her/Hers He/Him/His They/Them/Theirs Other Prefer not to disclose" at bounding box center [390, 273] width 189 height 31
select select "He/Him/His"
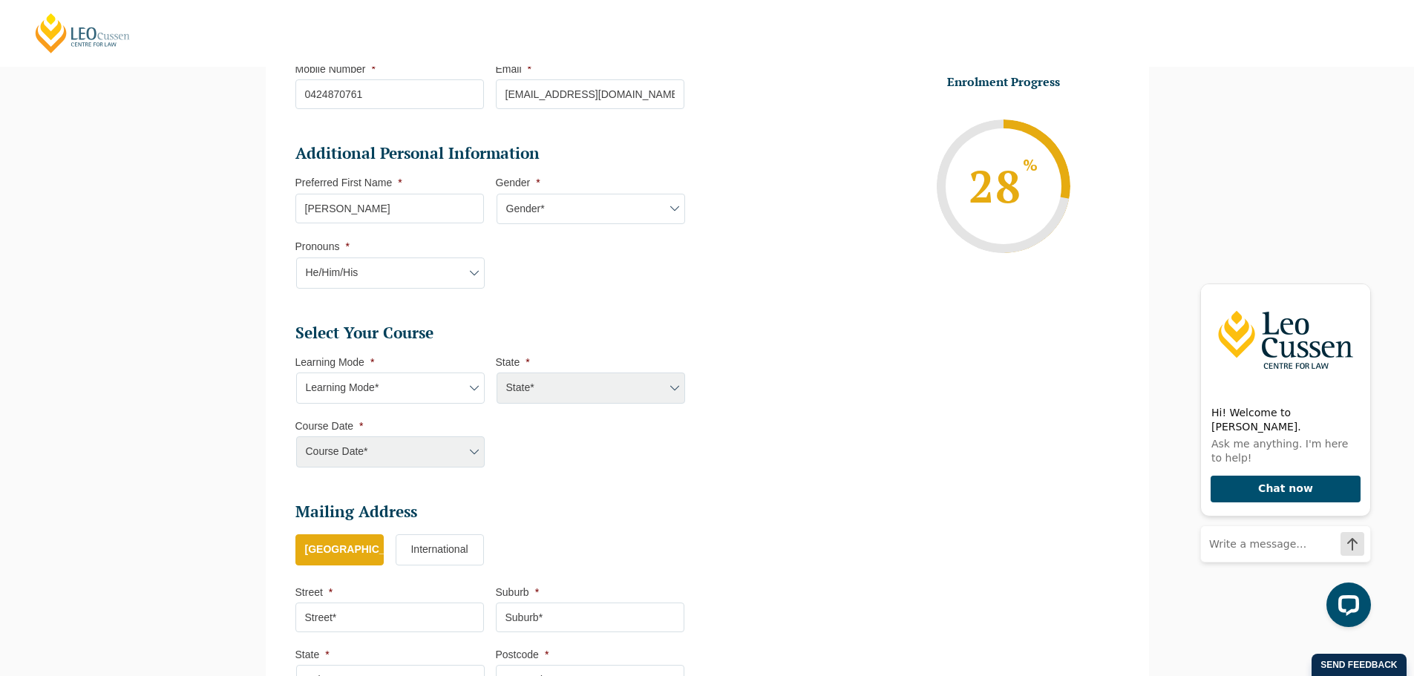
click at [296, 258] on select "Pronouns* She/Her/Hers He/Him/His They/Them/Theirs Other Prefer not to disclose" at bounding box center [390, 273] width 189 height 31
click at [393, 387] on select "Learning Mode* Online Full Time Learning Online Part Time Learning Blended Full…" at bounding box center [390, 388] width 189 height 31
select select "Online Full Time Learning"
click at [296, 373] on select "Learning Mode* Online Full Time Learning Online Part Time Learning Blended Full…" at bounding box center [390, 388] width 189 height 31
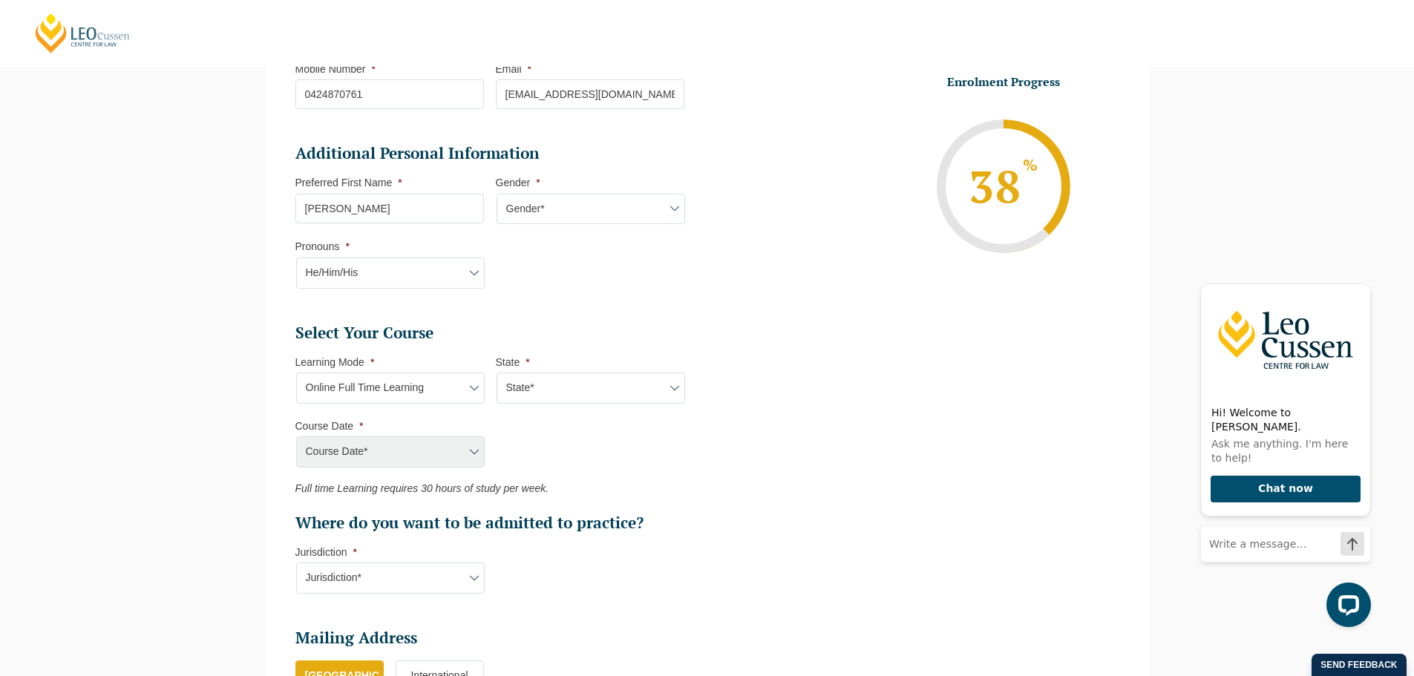
click at [603, 385] on select "State* National (ACT/NSW, VIC, QLD, SA, WA)" at bounding box center [591, 388] width 189 height 31
select select "National (ACT/NSW, VIC, QLD, SA, WA)"
click at [497, 373] on select "State* National (ACT/NSW, VIC, QLD, SA, WA)" at bounding box center [591, 388] width 189 height 31
click at [441, 454] on select "Course Date* December 2025 (08-Dec-2025 to 16-May-2026) January 2026 (27-Jan-20…" at bounding box center [390, 451] width 189 height 31
select select "August 2026 (03-Aug-2026 to 18-Dec-2026)"
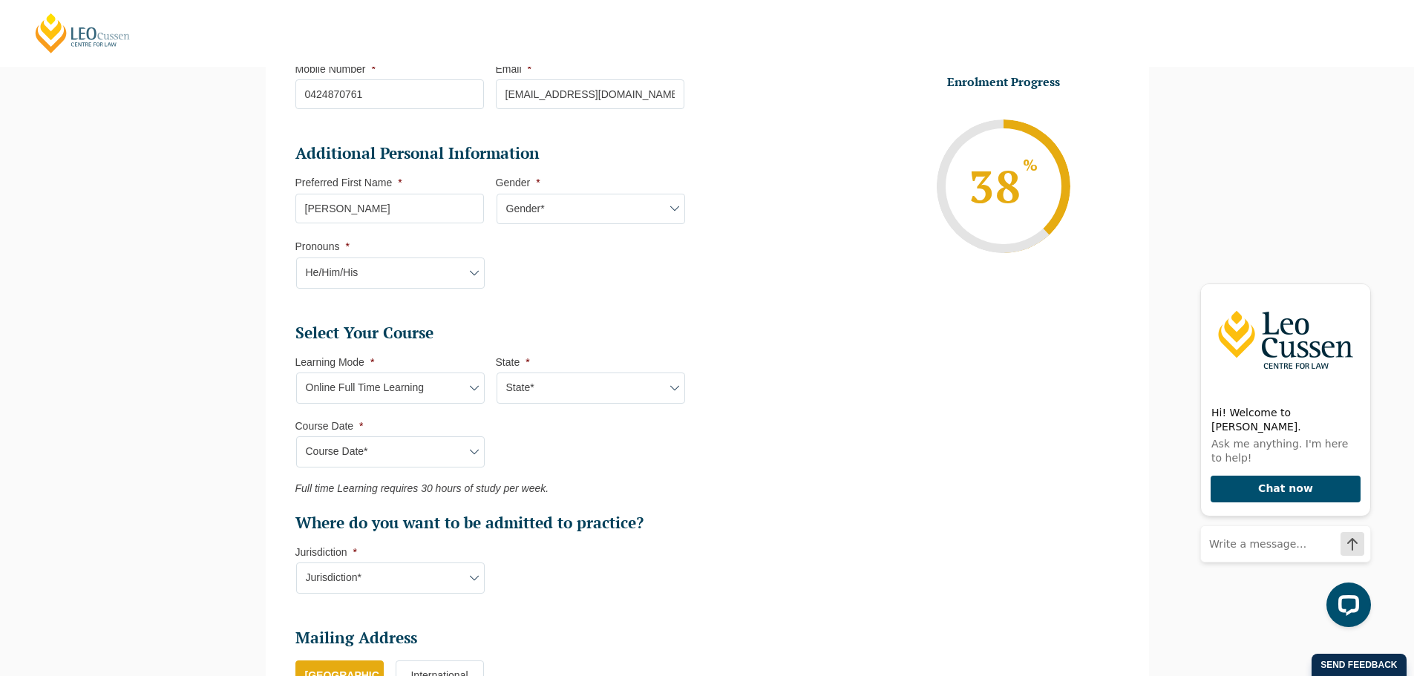
click at [296, 436] on select "Course Date* December 2025 (08-Dec-2025 to 16-May-2026) January 2026 (27-Jan-20…" at bounding box center [390, 451] width 189 height 31
type input "Intake 08 August 2026 FT"
type input "Practical Legal Training (NAT)"
select select "NAT PLT (AUG) 2026 Full Time Online"
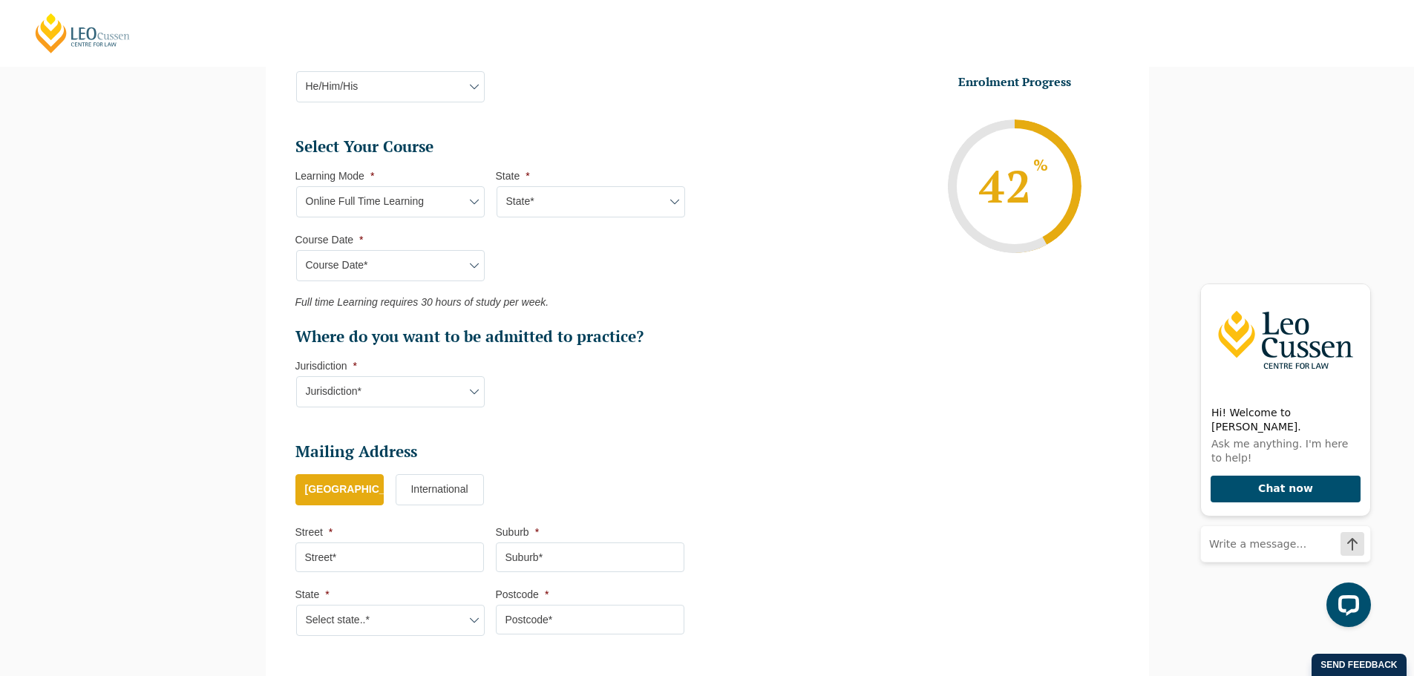
scroll to position [648, 0]
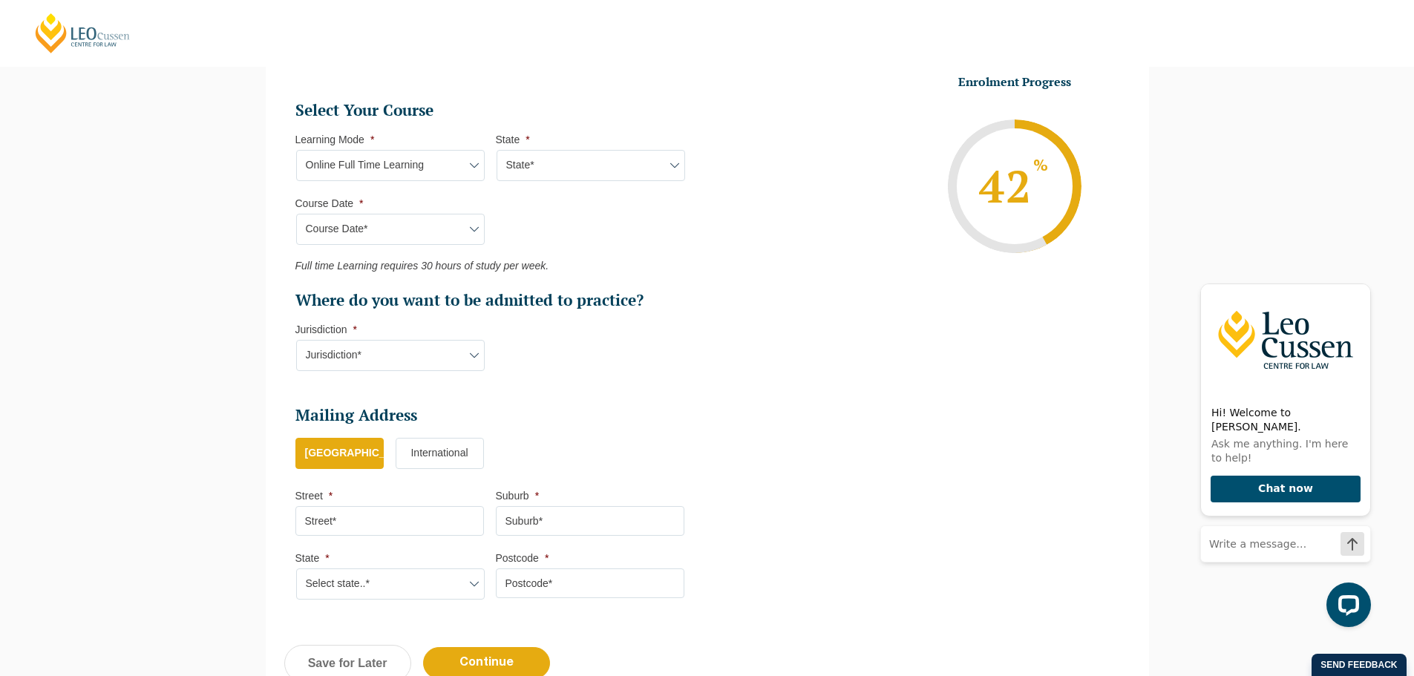
click at [425, 350] on select "Jurisdiction* VIC ACT/NSW SA WA QLD" at bounding box center [390, 355] width 189 height 31
select select "ACT/NSW"
click at [296, 340] on select "Jurisdiction* VIC ACT/NSW SA WA QLD" at bounding box center [390, 355] width 189 height 31
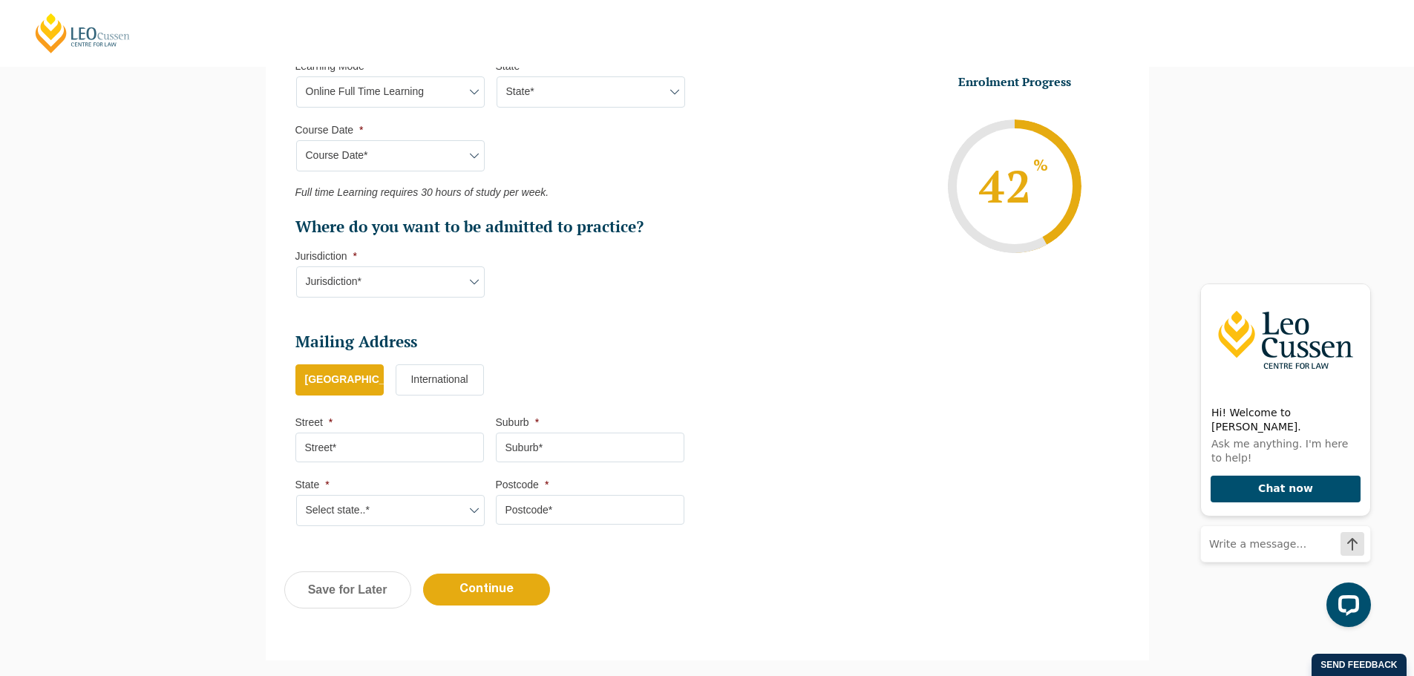
scroll to position [722, 0]
click at [407, 448] on input "Street *" at bounding box center [389, 447] width 189 height 30
type input "21 Lowanna Drive"
type input "Ashmore"
click at [353, 507] on select "Select state..* VIC WA QLD SA NSW NT ACT TAS" at bounding box center [390, 509] width 189 height 31
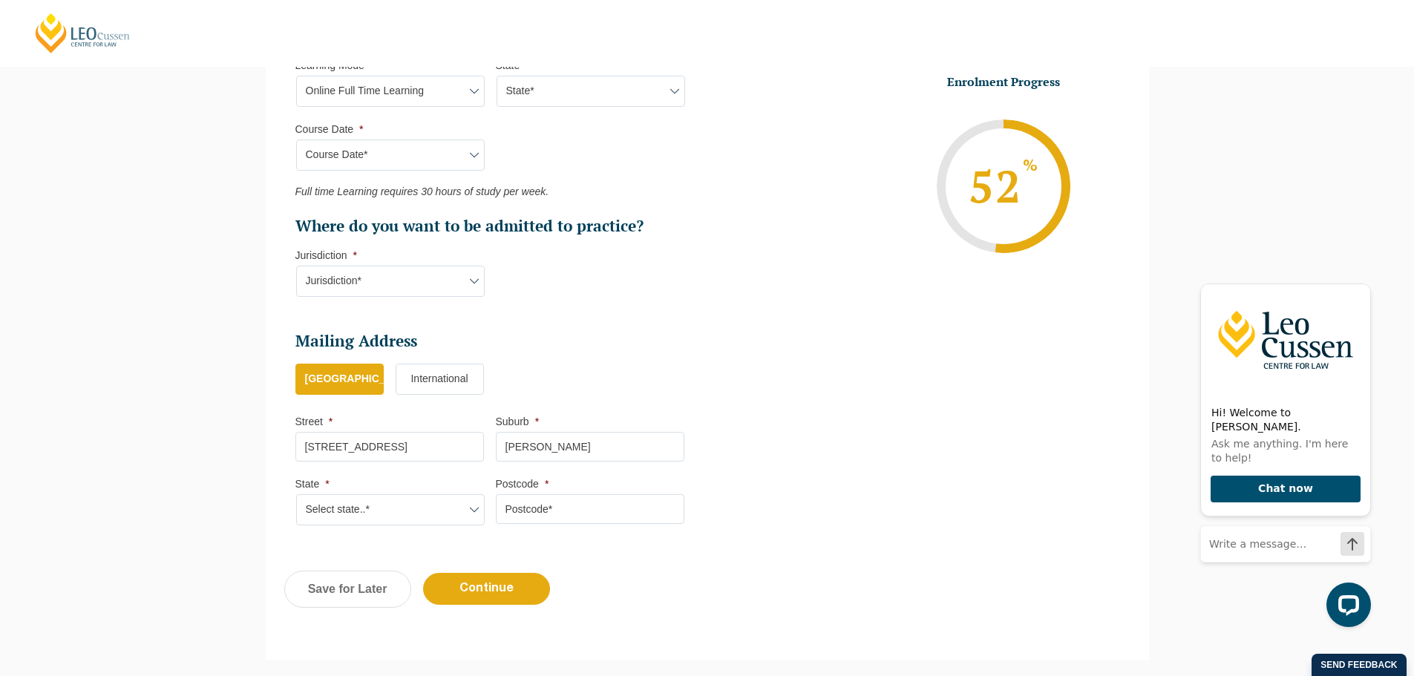
select select "QLD"
click at [296, 494] on select "Select state..* VIC WA QLD SA NSW NT ACT TAS" at bounding box center [390, 509] width 189 height 31
click at [557, 510] on input "Postcode *" at bounding box center [590, 509] width 189 height 30
type input "4214"
click at [482, 580] on input "Continue" at bounding box center [486, 589] width 127 height 32
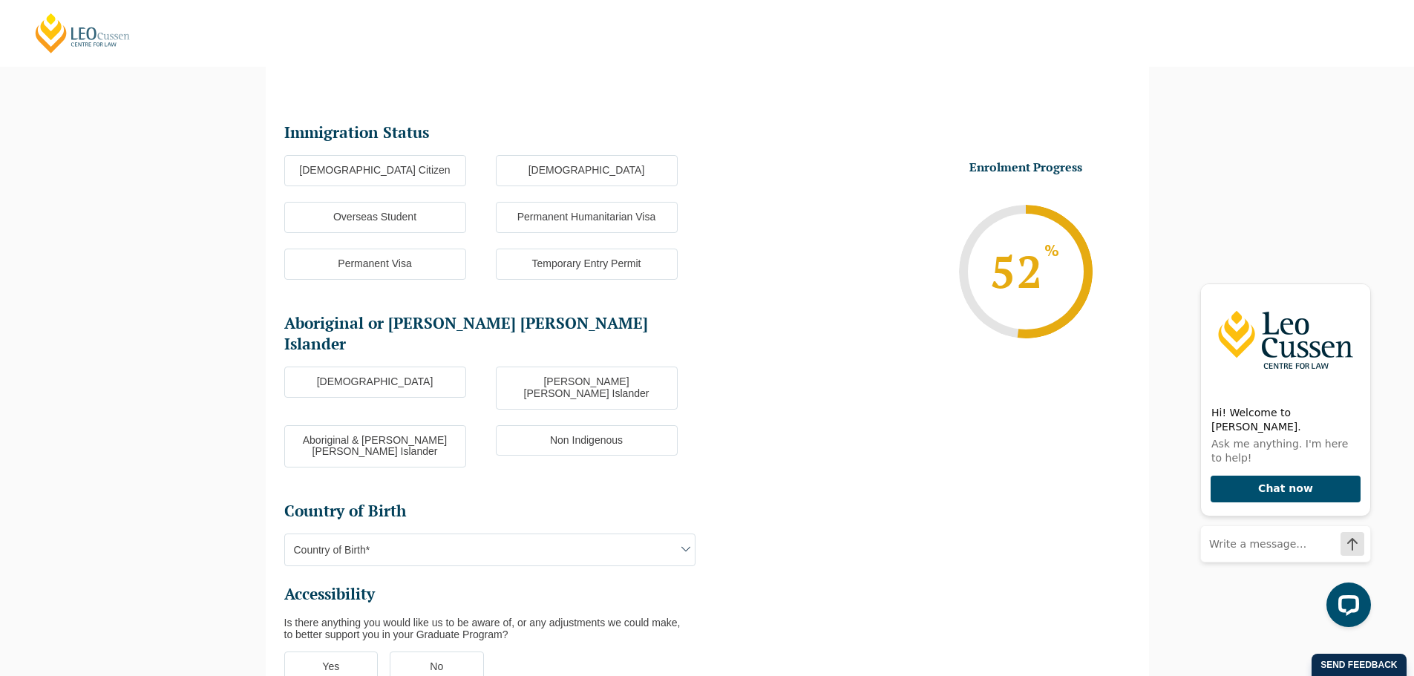
scroll to position [128, 0]
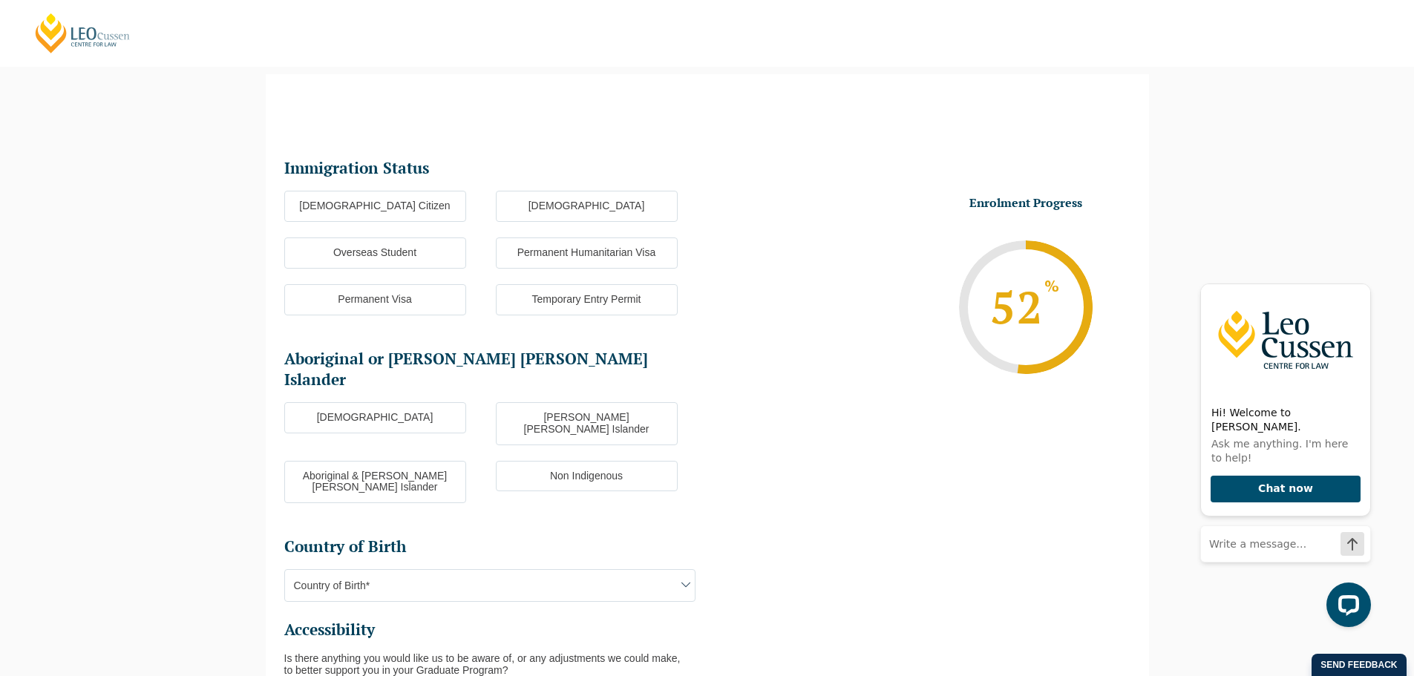
click at [433, 203] on label "Australian Citizen" at bounding box center [375, 206] width 182 height 31
click at [0, 0] on input "Australian Citizen" at bounding box center [0, 0] width 0 height 0
click at [629, 461] on label "Non Indigenous" at bounding box center [587, 476] width 182 height 31
click at [0, 0] on input "Non Indigenous" at bounding box center [0, 0] width 0 height 0
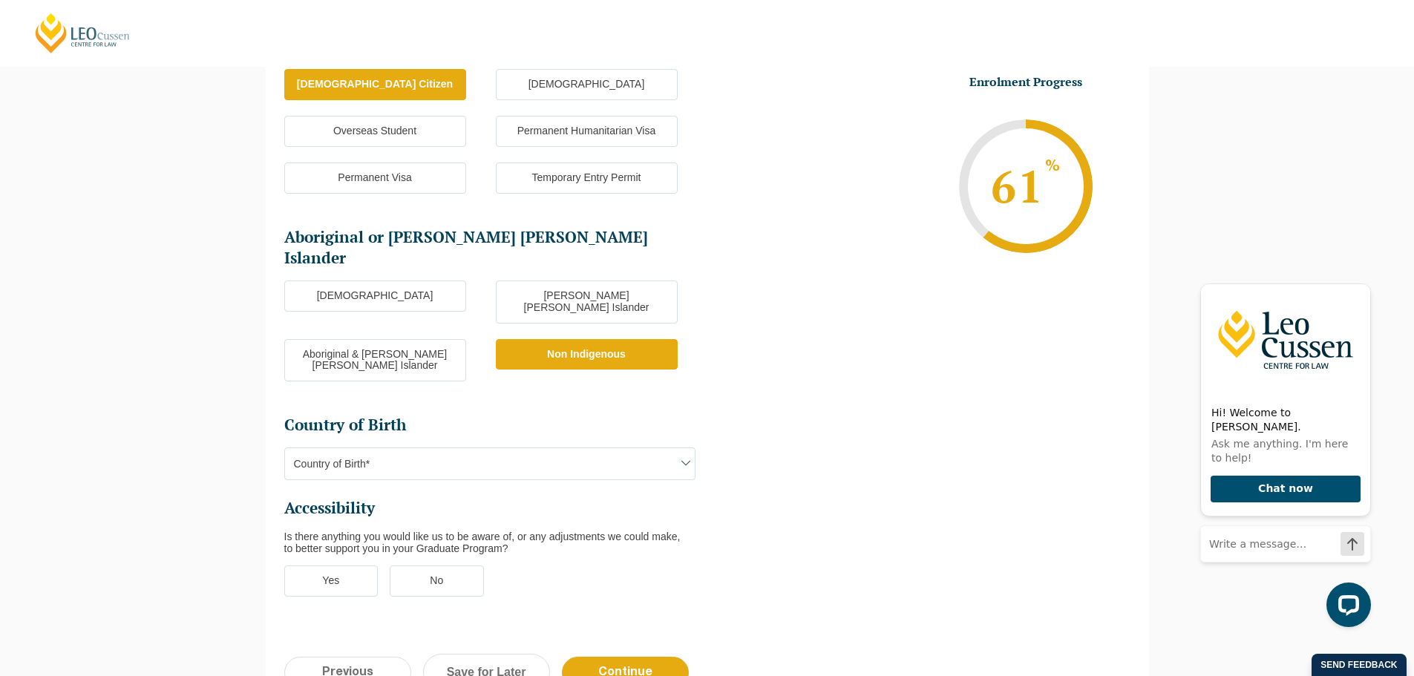
scroll to position [351, 0]
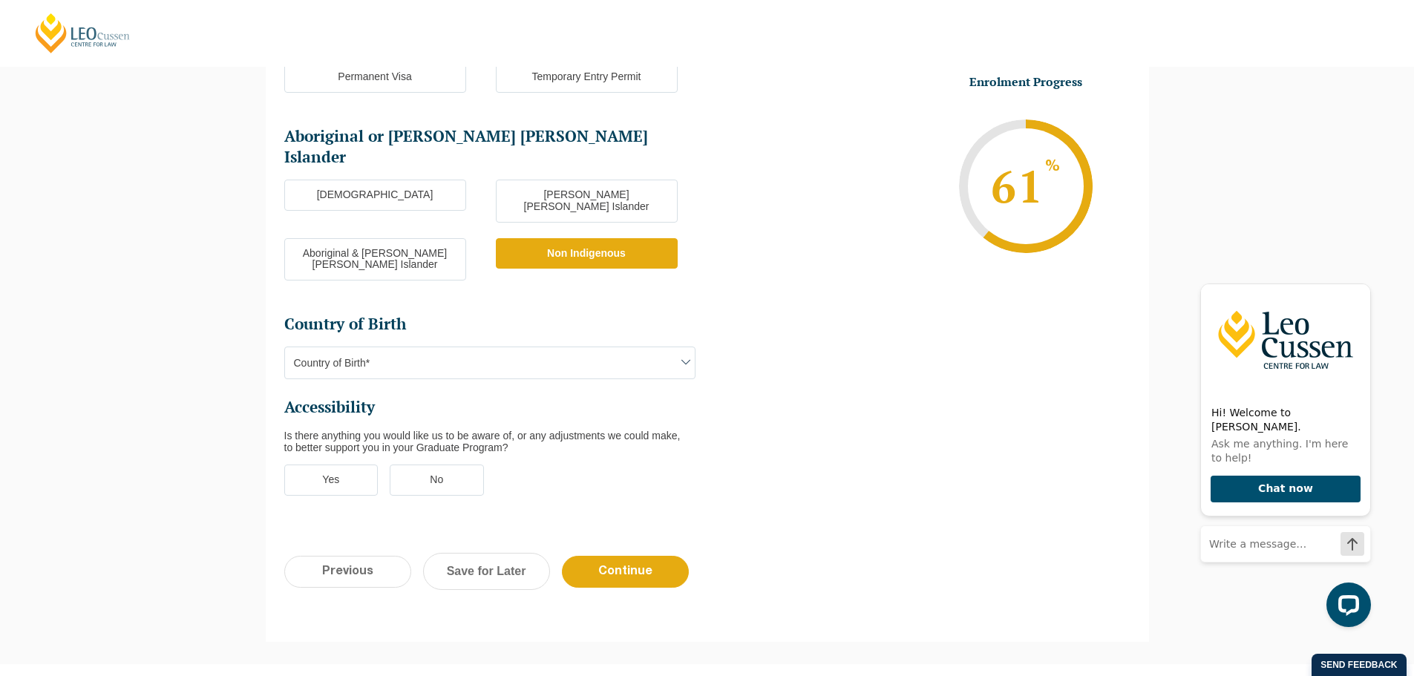
click at [488, 347] on span "Country of Birth*" at bounding box center [490, 362] width 410 height 31
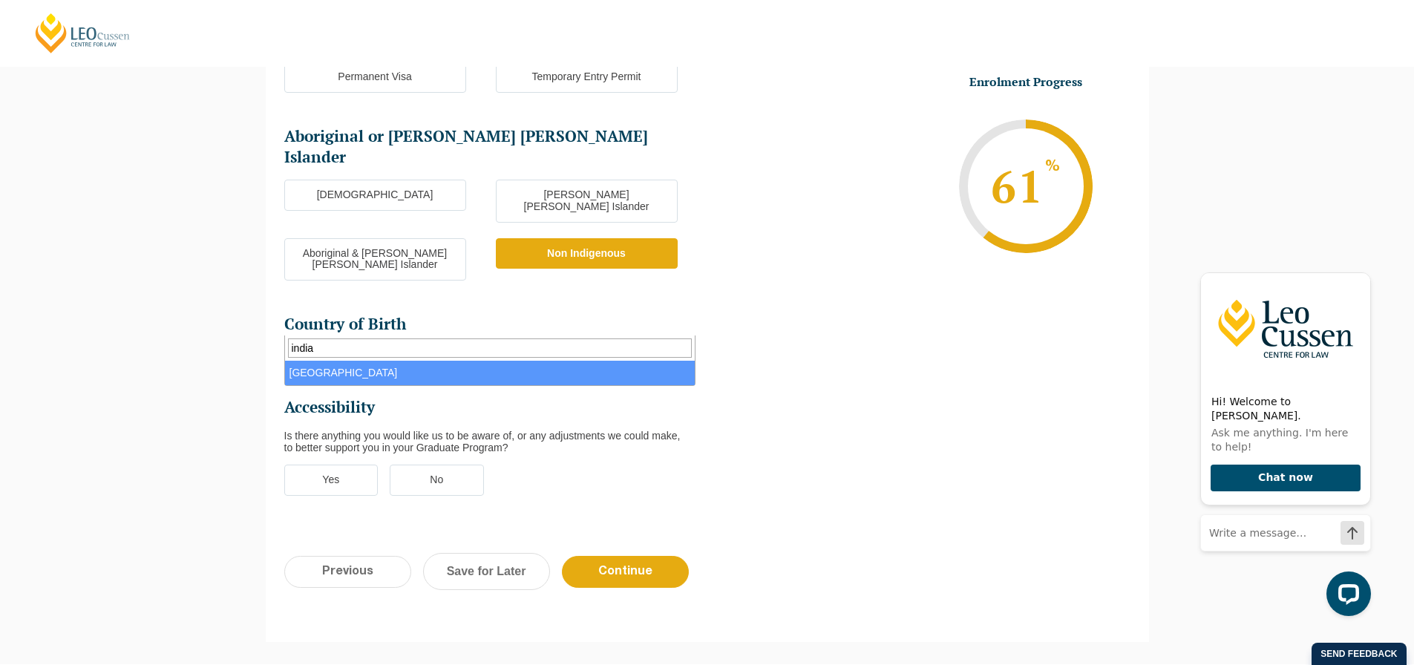
type input "india"
select select "India 7103"
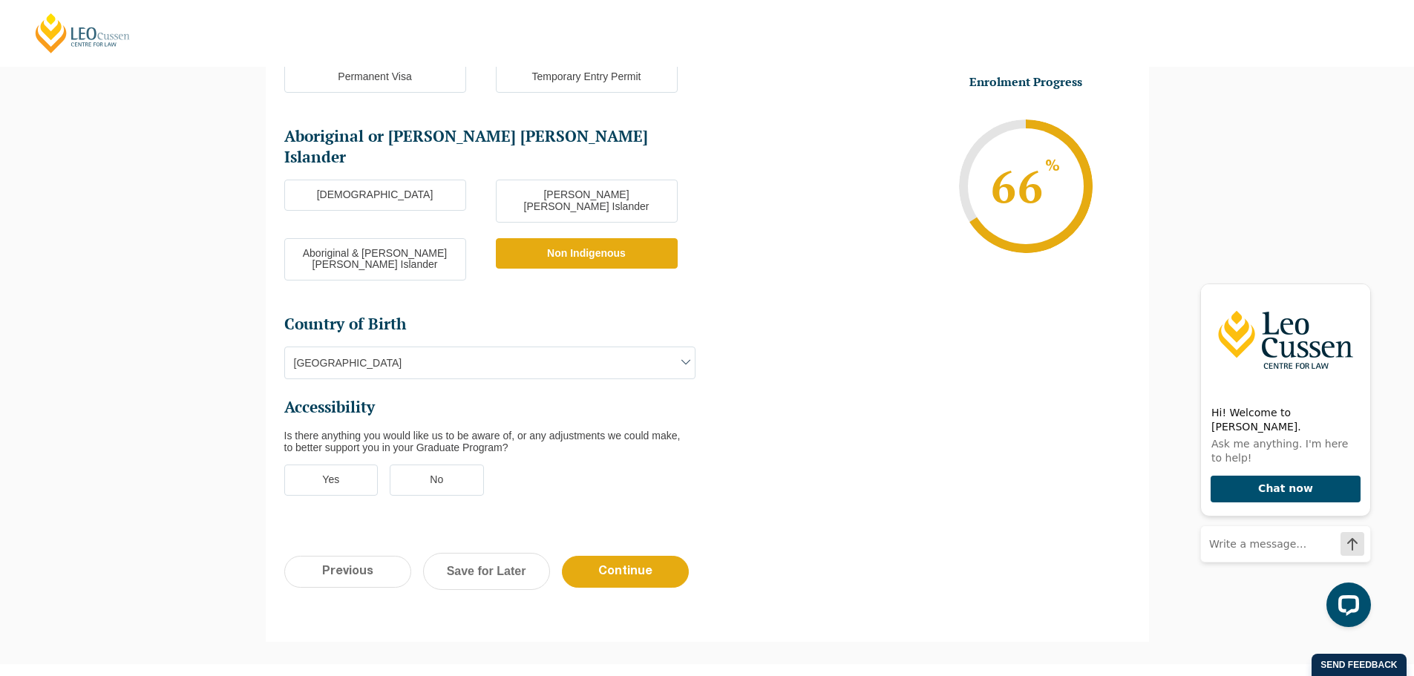
click at [414, 465] on label "No" at bounding box center [437, 480] width 94 height 31
click at [0, 0] on input "No" at bounding box center [0, 0] width 0 height 0
click at [695, 544] on div "Previous Continue Save for Later" at bounding box center [707, 579] width 883 height 82
click at [641, 556] on input "Continue" at bounding box center [625, 572] width 127 height 32
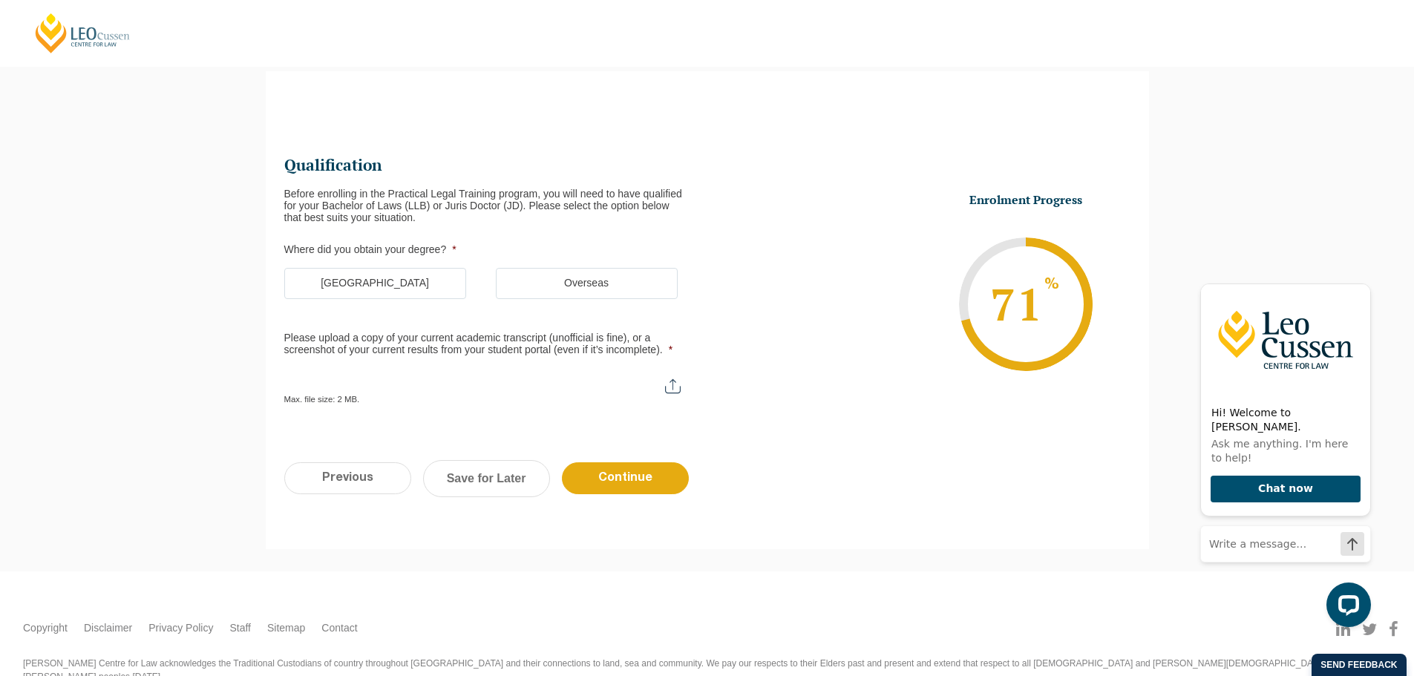
scroll to position [128, 0]
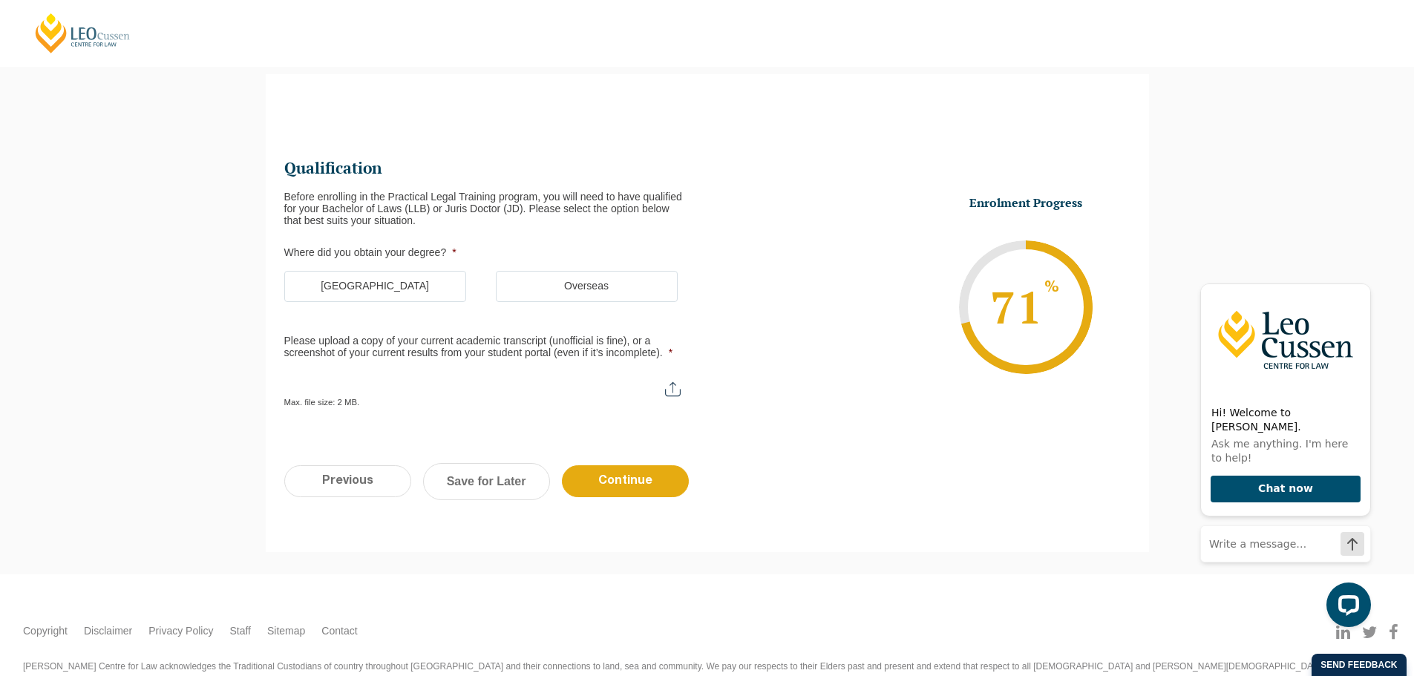
click at [394, 283] on label "Australia" at bounding box center [375, 286] width 182 height 31
click at [0, 0] on input "Australia" at bounding box center [0, 0] width 0 height 0
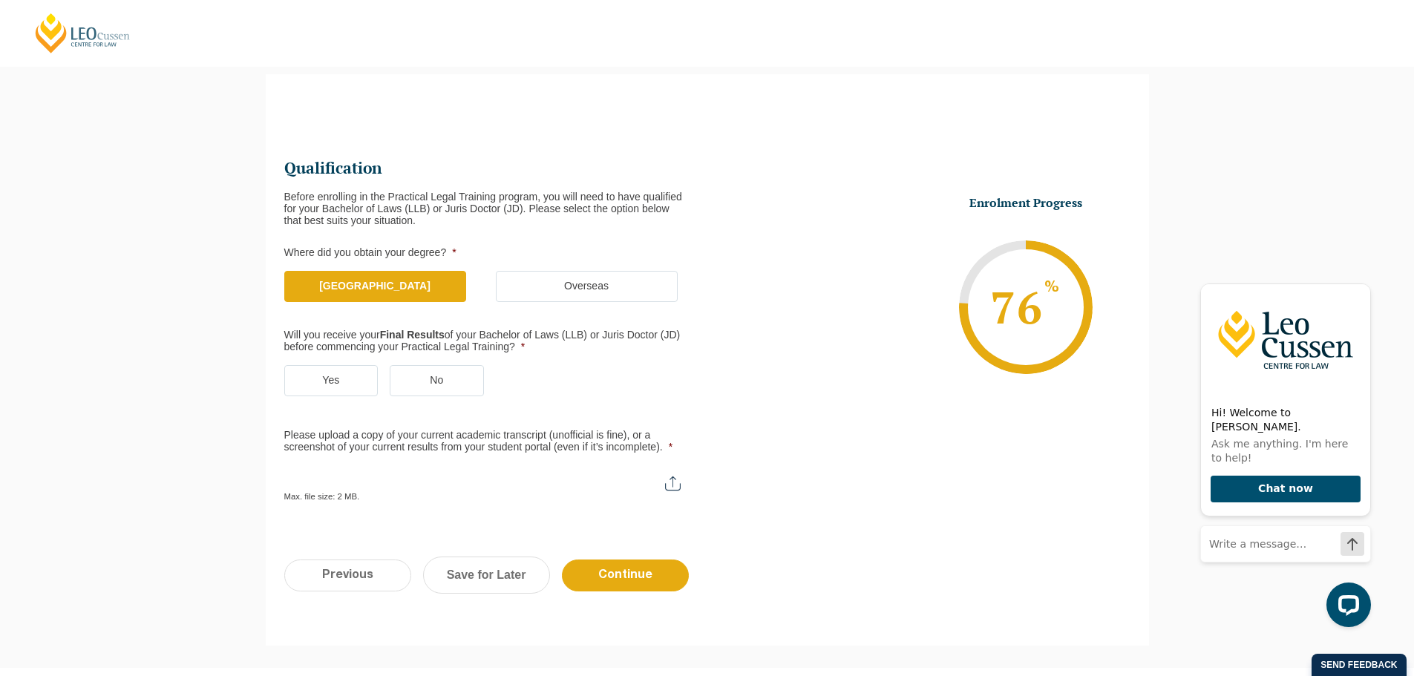
click at [455, 365] on label "No" at bounding box center [437, 380] width 94 height 31
click at [0, 0] on input "No" at bounding box center [0, 0] width 0 height 0
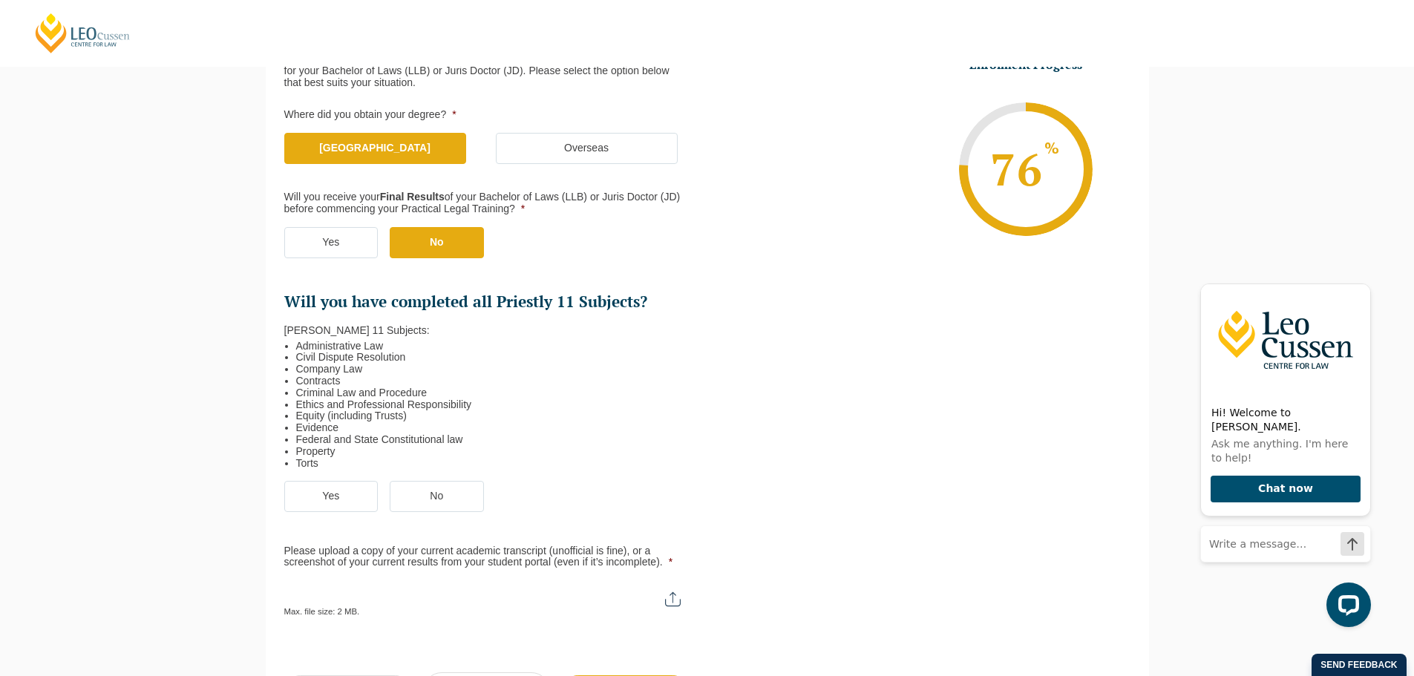
scroll to position [277, 0]
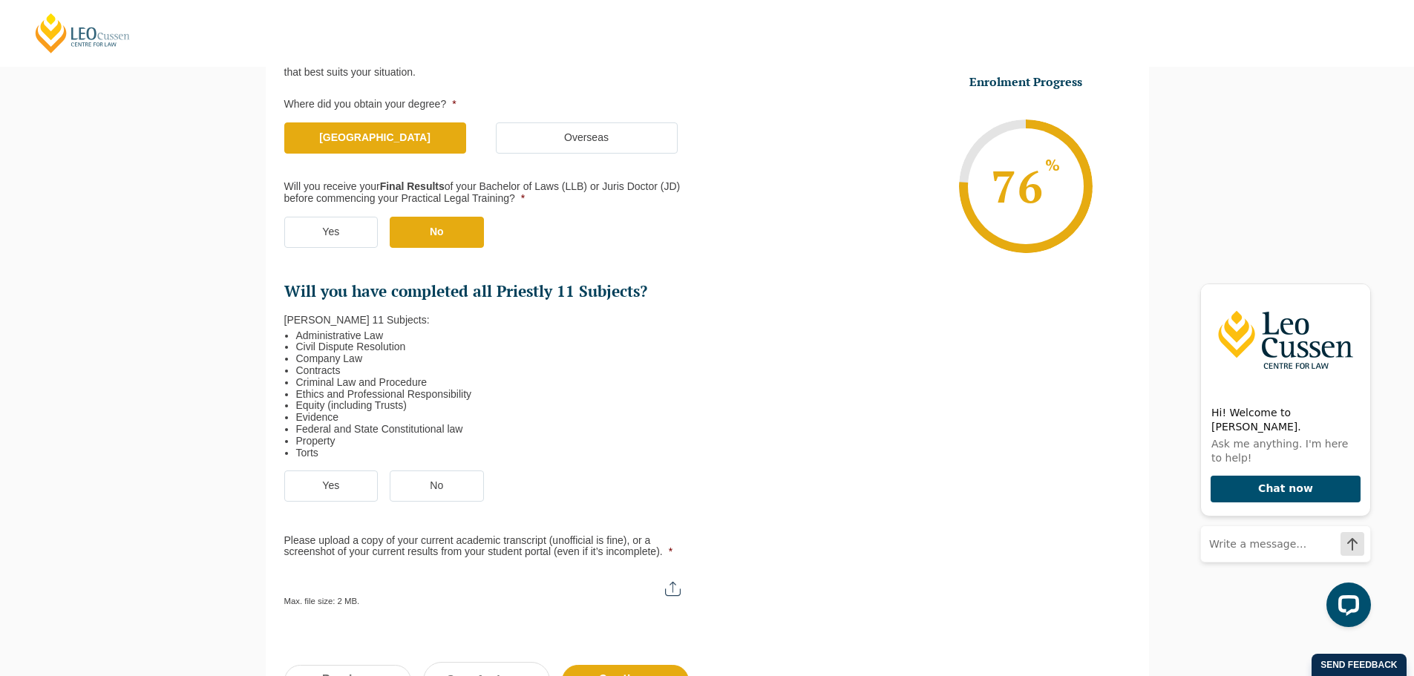
click at [322, 484] on label "Yes" at bounding box center [331, 486] width 94 height 31
click at [0, 0] on input "Yes" at bounding box center [0, 0] width 0 height 0
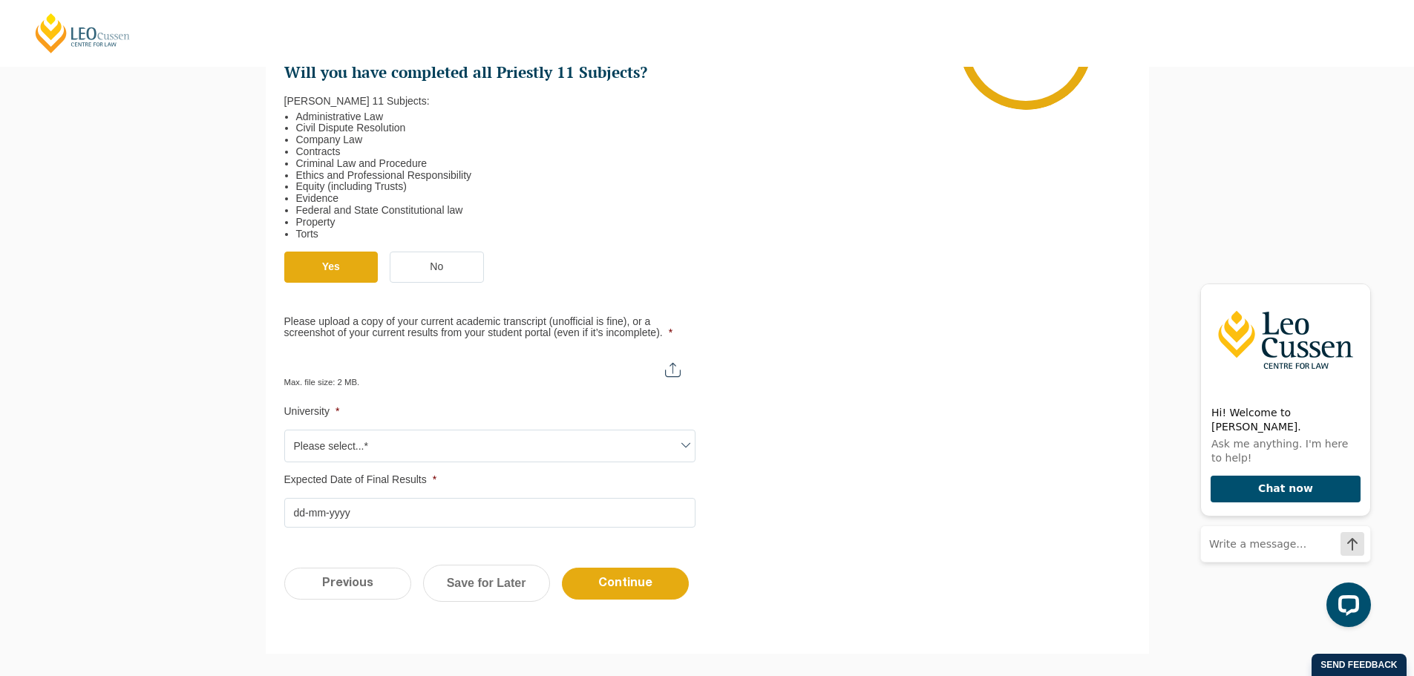
scroll to position [499, 0]
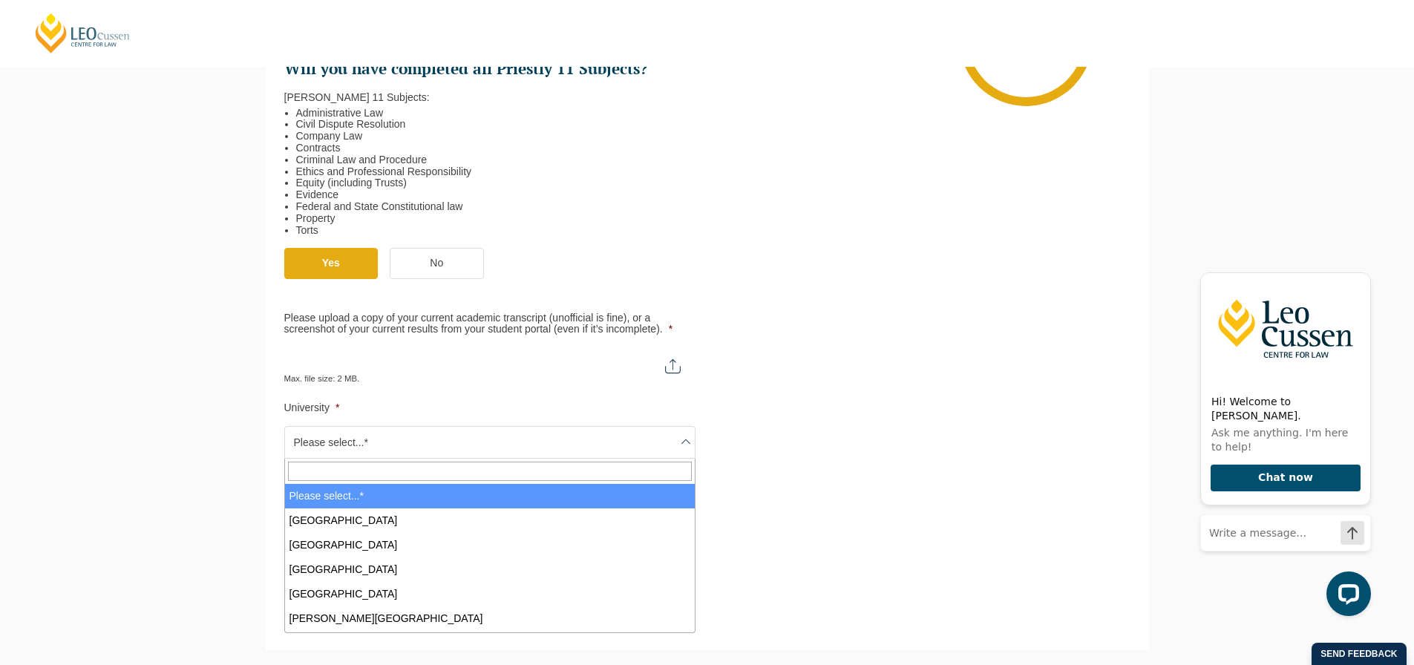
click at [402, 433] on span "Please select...*" at bounding box center [490, 442] width 410 height 31
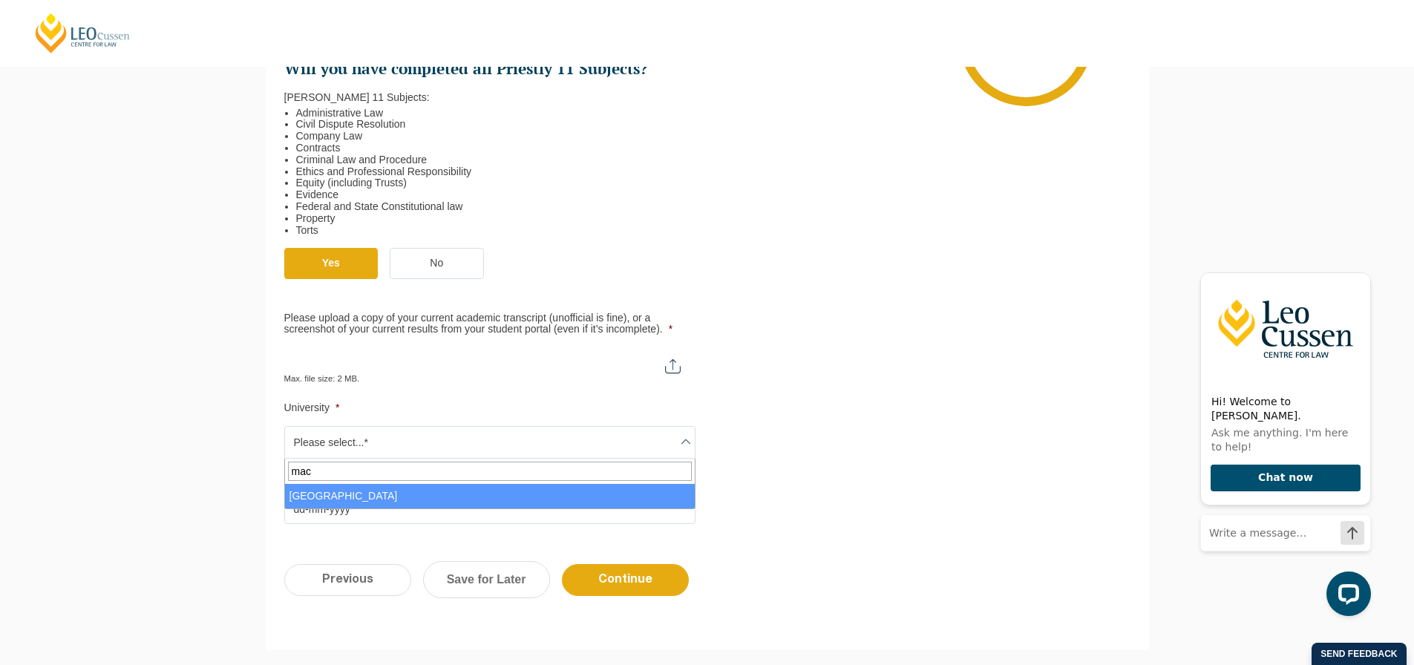
type input "mac"
select select "Macquarie University"
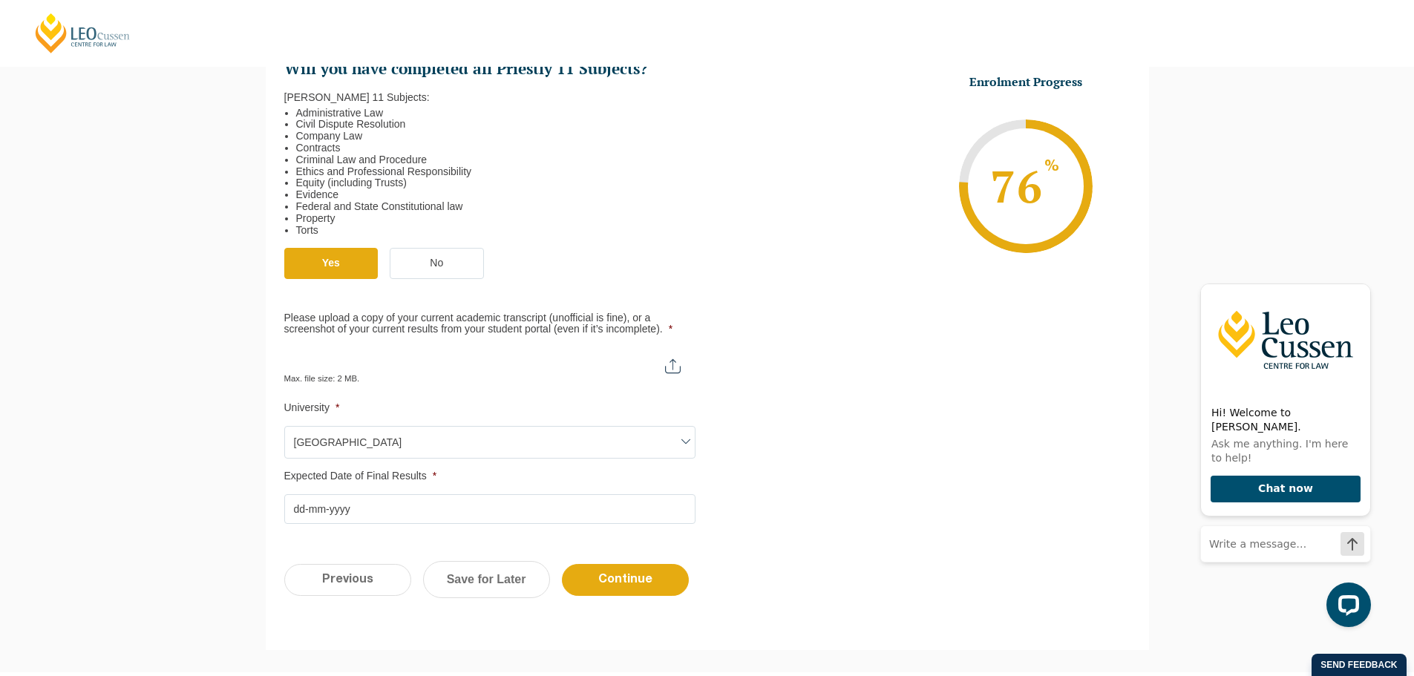
click at [386, 502] on input "Expected Date of Final Results *" at bounding box center [489, 509] width 411 height 30
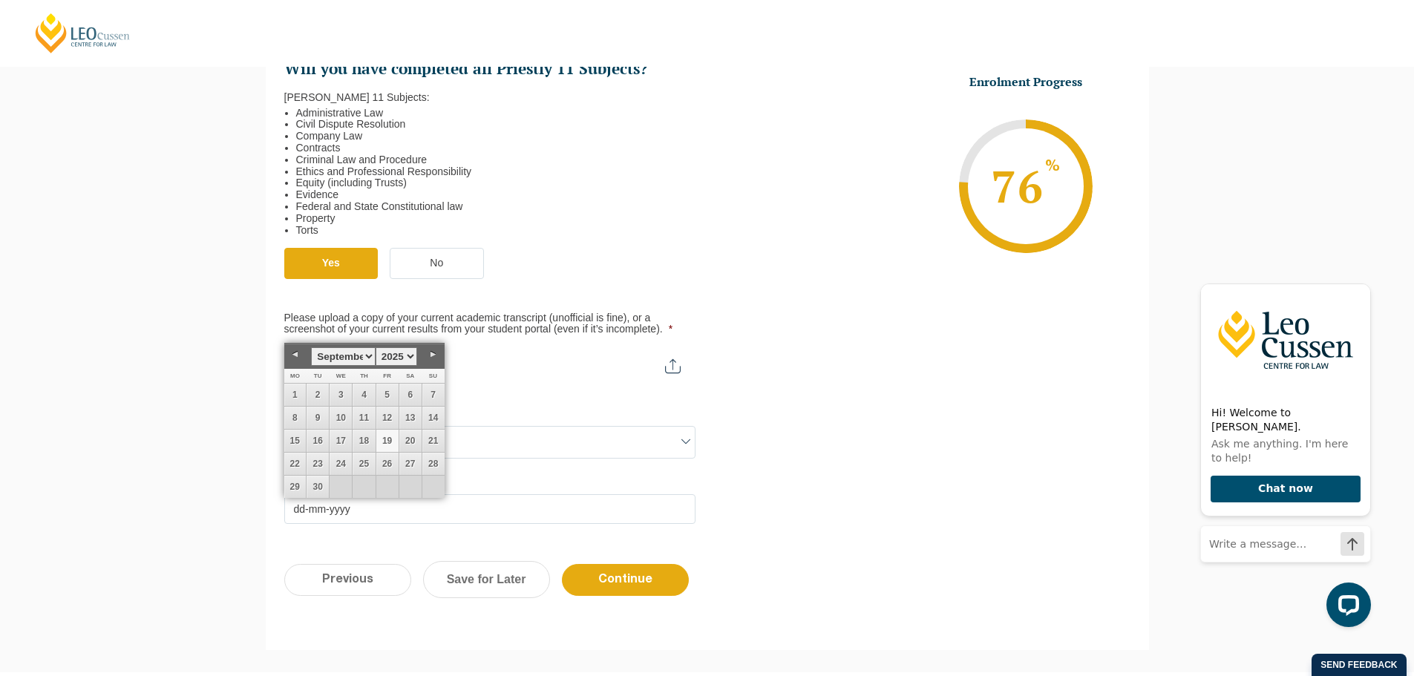
click at [505, 488] on li "Expected Date of Final Results * DD dash MM dash YYYY" at bounding box center [495, 497] width 423 height 53
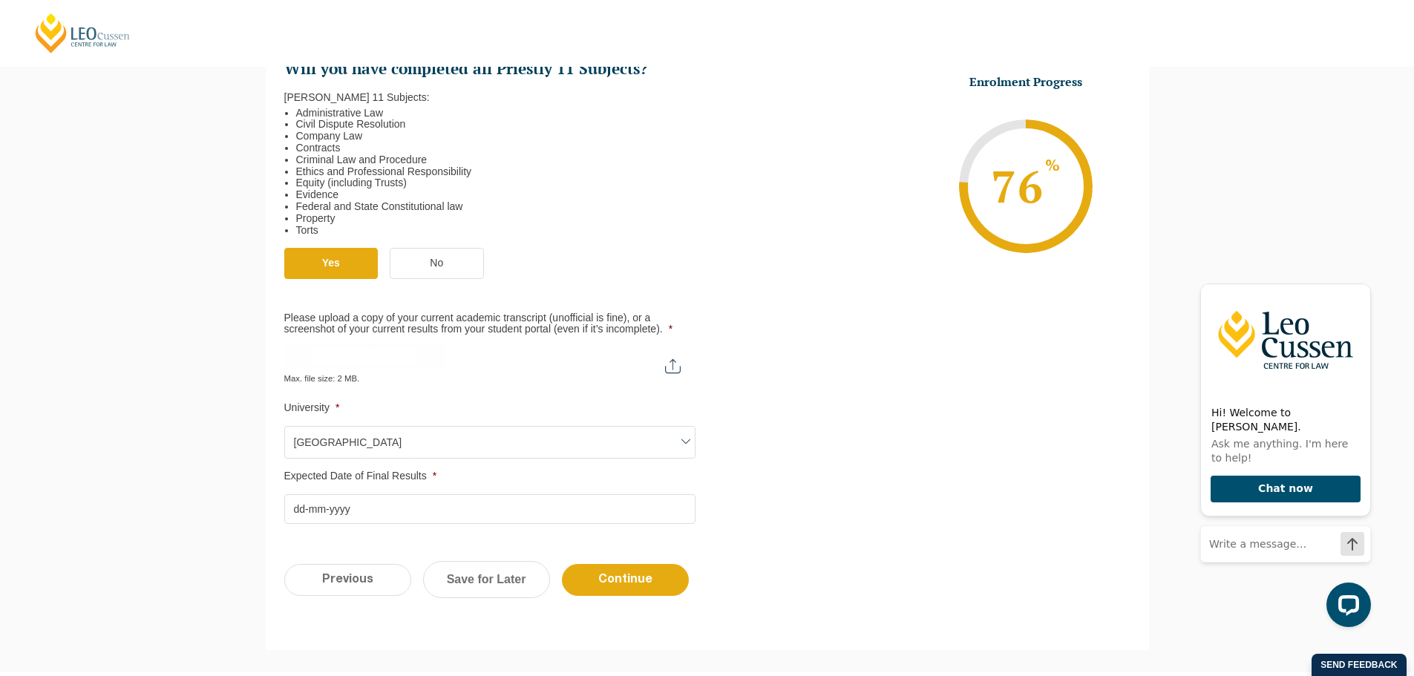
click at [397, 509] on input "Expected Date of Final Results *" at bounding box center [489, 509] width 411 height 30
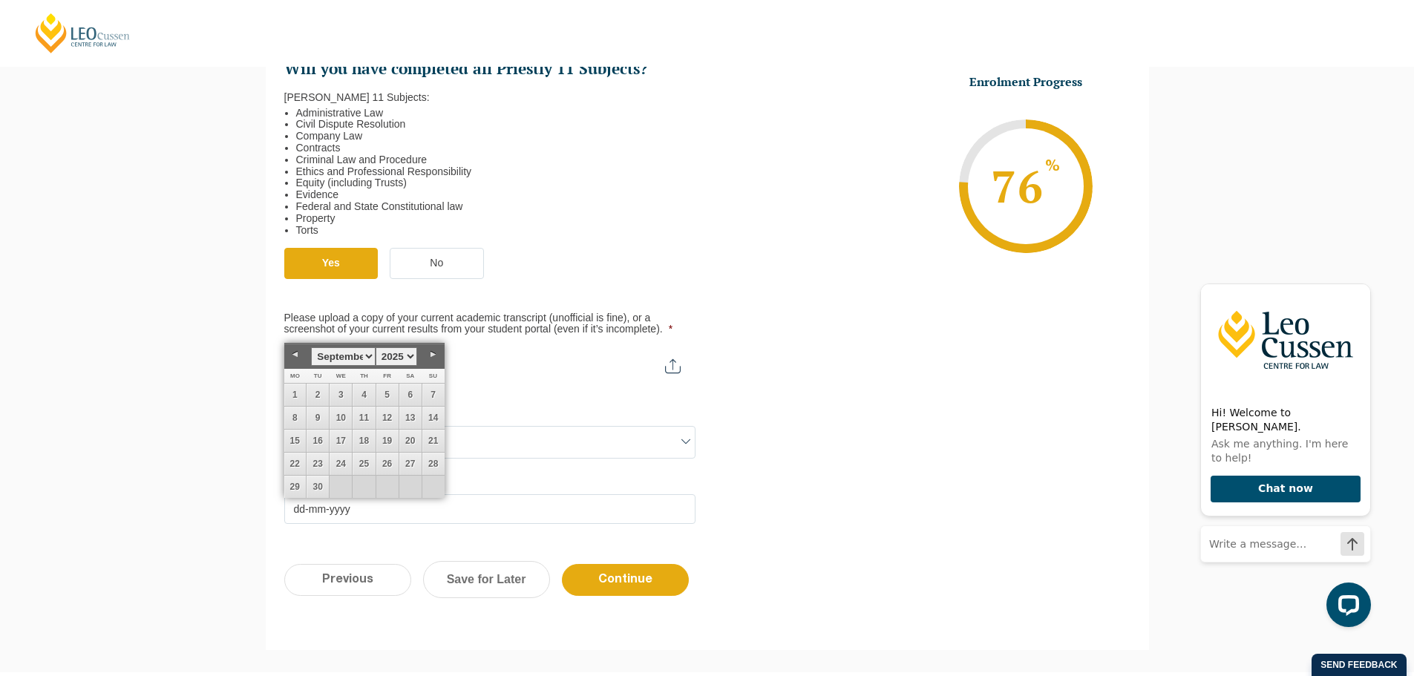
click at [410, 360] on select "1925 1926 1927 1928 1929 1930 1931 1932 1933 1934 1935 1936 1937 1938 1939 1940…" at bounding box center [397, 356] width 42 height 19
click at [361, 361] on select "January February March April May June July August September October November De…" at bounding box center [343, 356] width 64 height 19
click at [415, 401] on link "5" at bounding box center [410, 395] width 22 height 22
type input "05-12-2026"
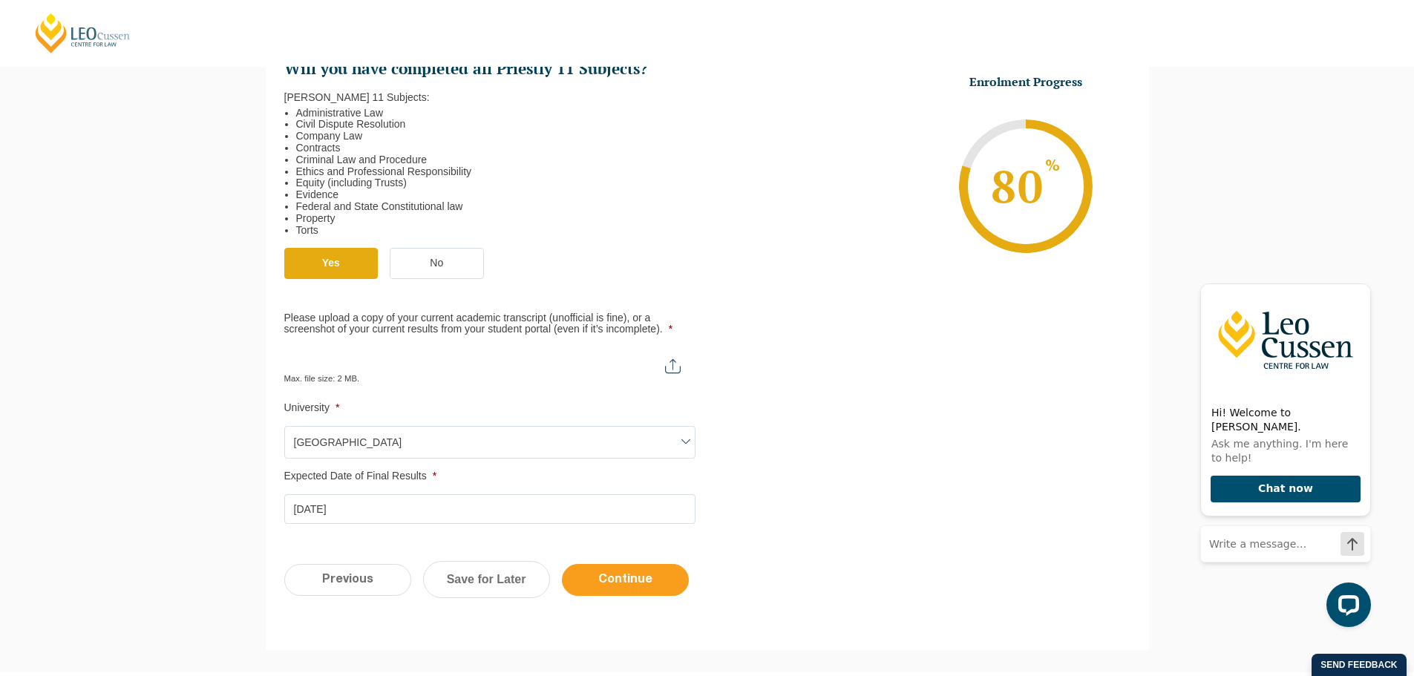
click at [625, 584] on input "Continue" at bounding box center [625, 580] width 127 height 32
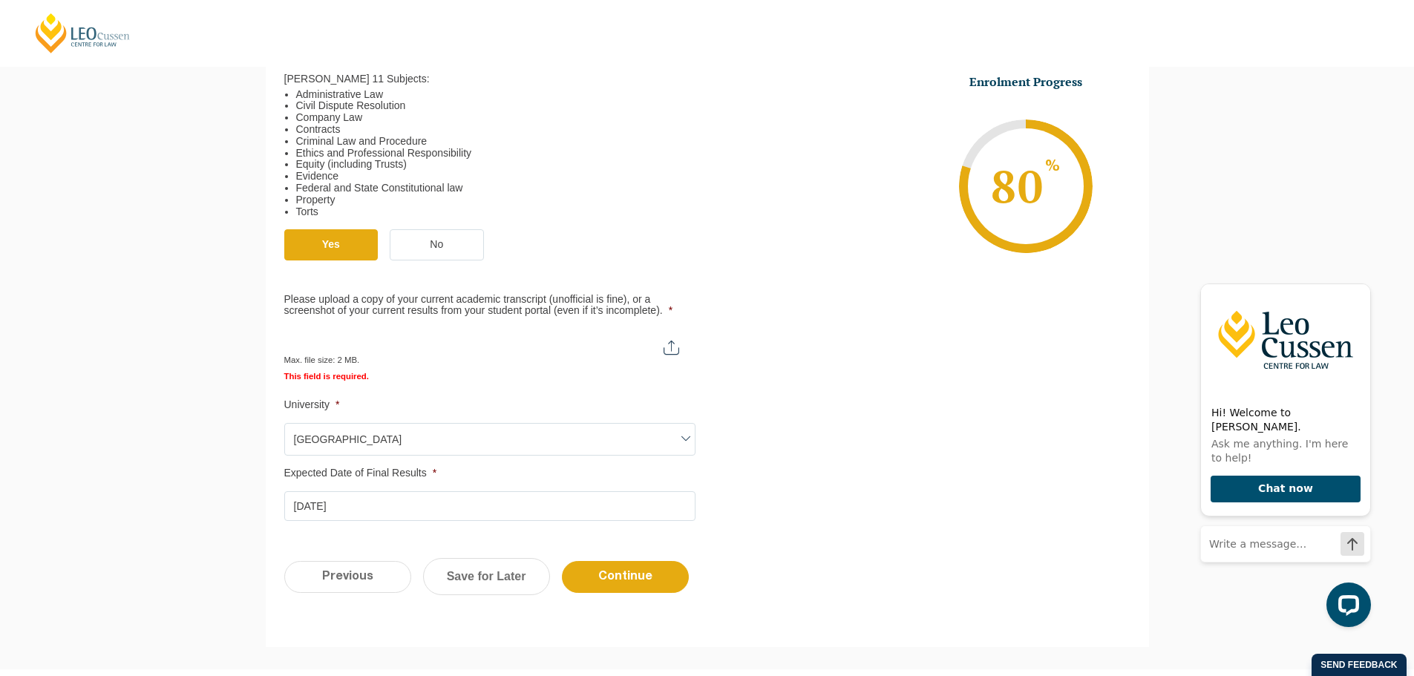
scroll to position [727, 0]
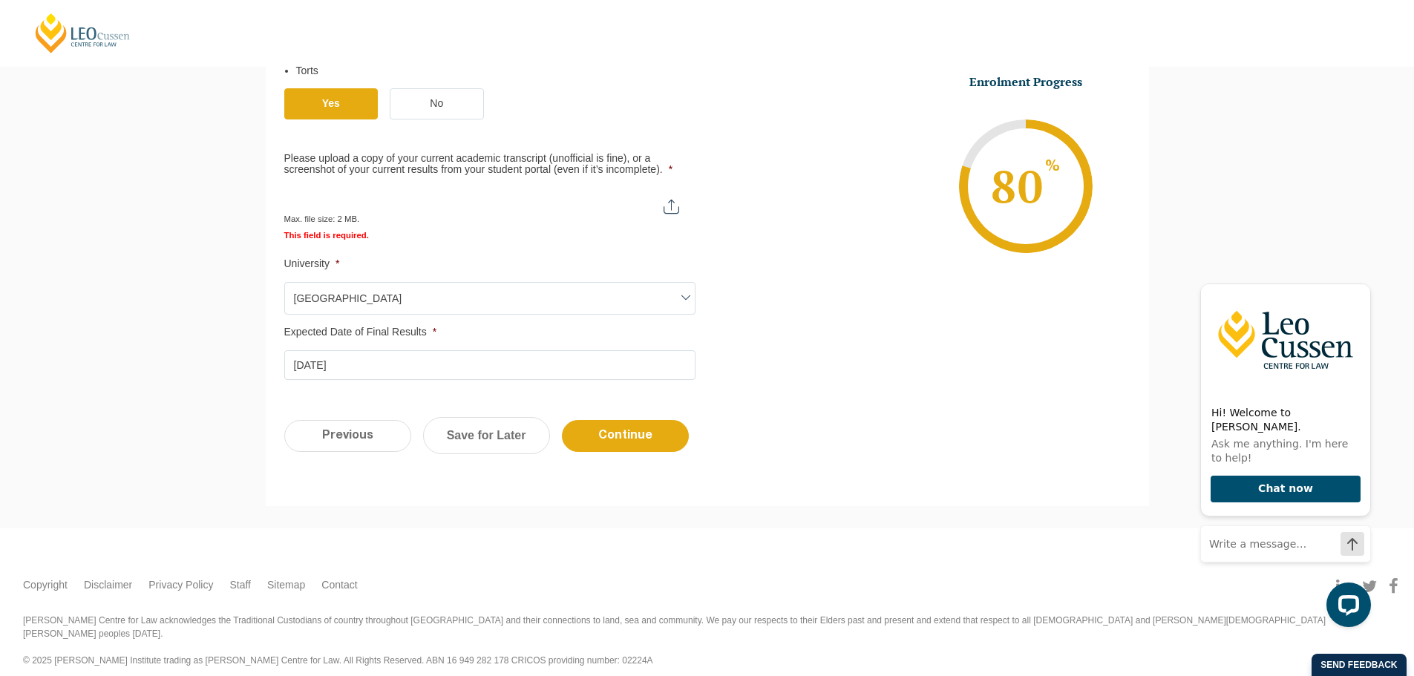
click at [672, 212] on input "Please upload a copy of your current academic transcript (unofficial is fine), …" at bounding box center [489, 200] width 410 height 25
click at [499, 430] on link "Save for Later" at bounding box center [486, 435] width 127 height 37
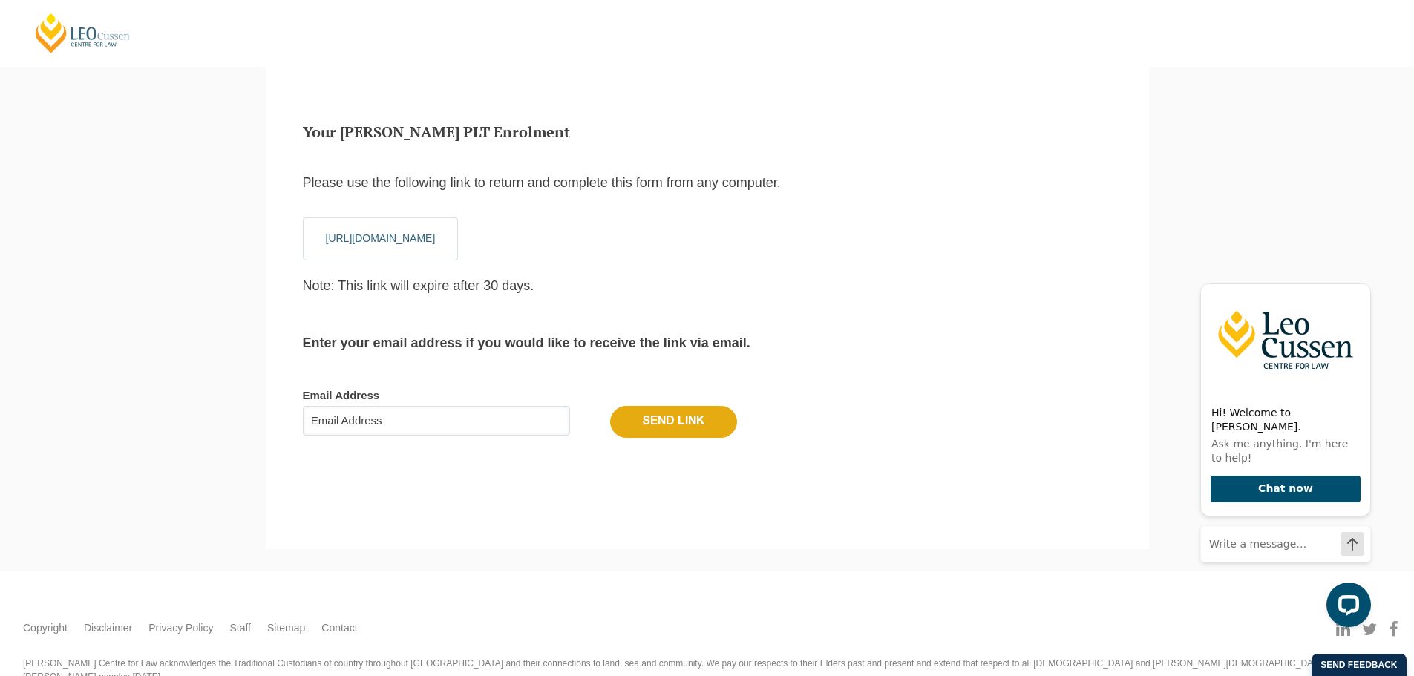
scroll to position [50, 0]
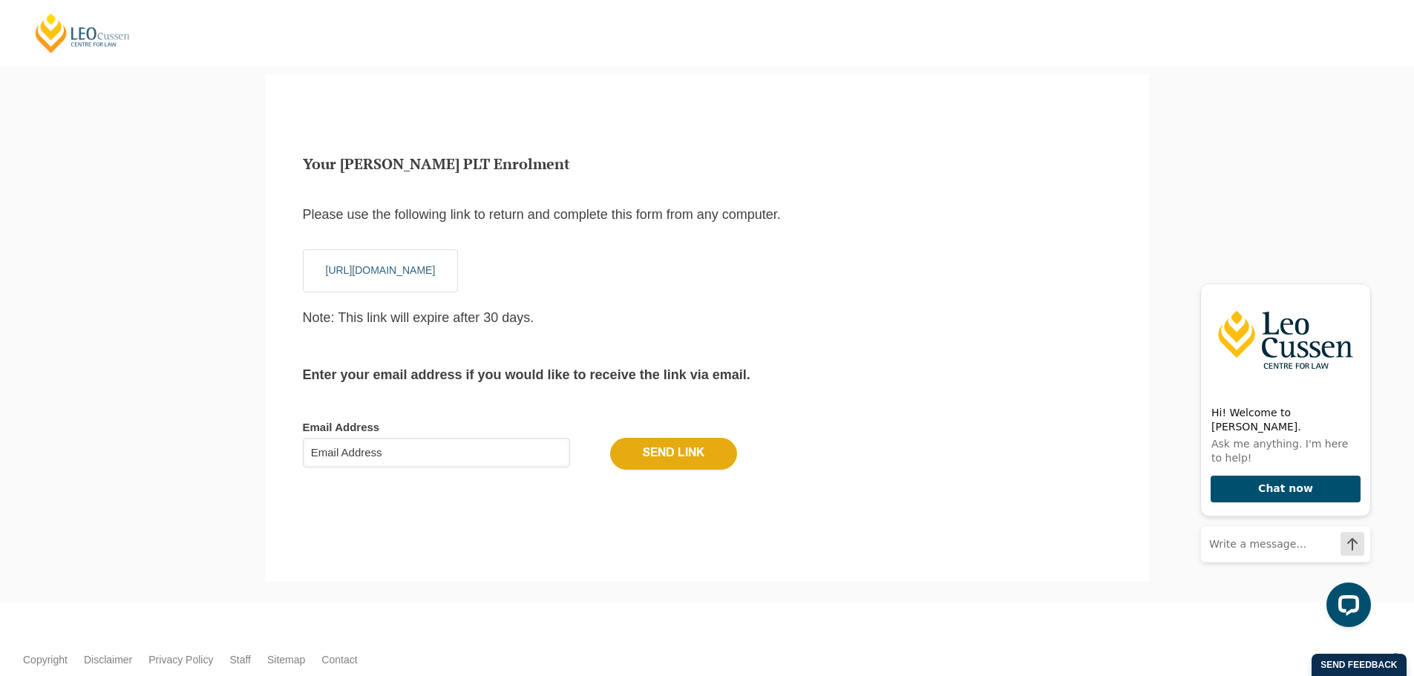
click at [460, 459] on input "Email Address" at bounding box center [436, 453] width 267 height 30
type input "samgo88@gmail.com"
click at [632, 459] on input "Send Link" at bounding box center [673, 453] width 127 height 31
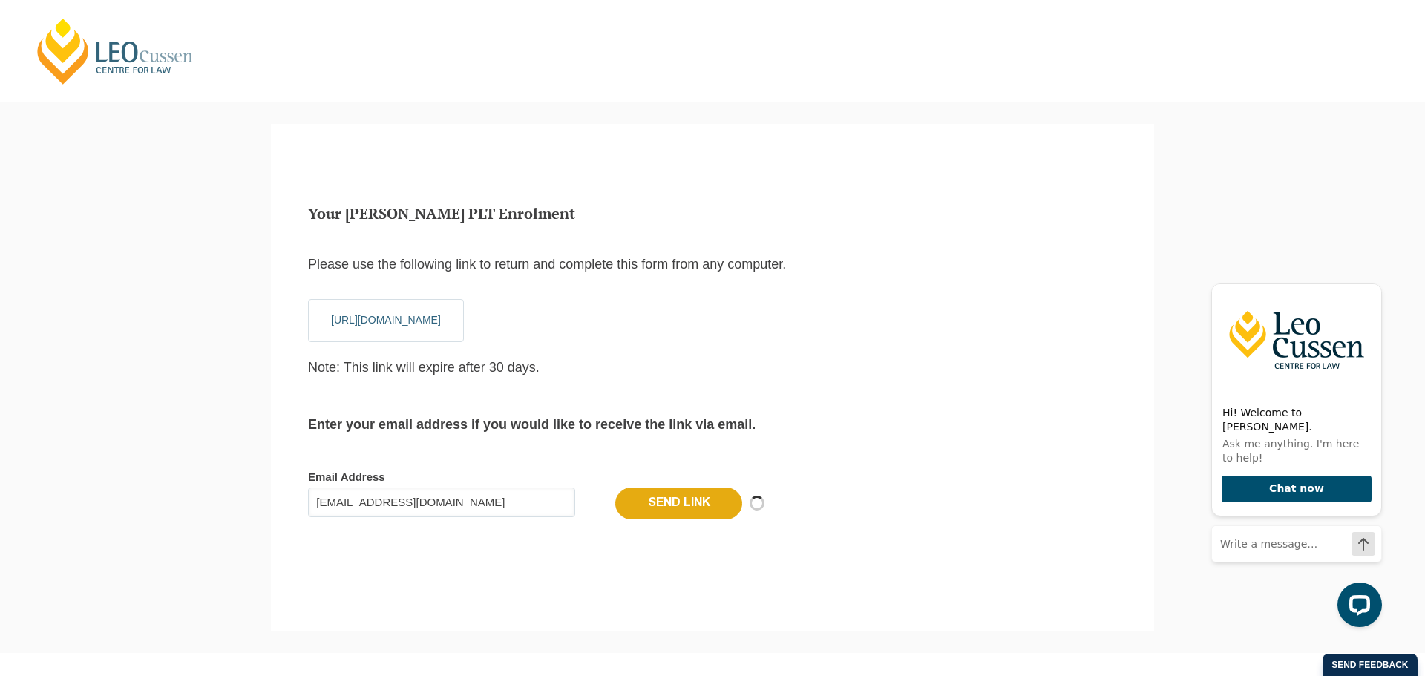
scroll to position [14, 6]
